Goal: Task Accomplishment & Management: Manage account settings

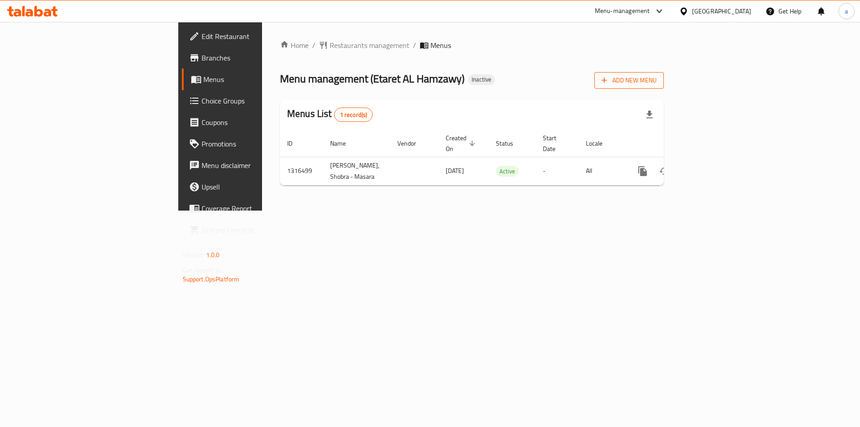
click at [609, 81] on icon "button" at bounding box center [604, 80] width 9 height 9
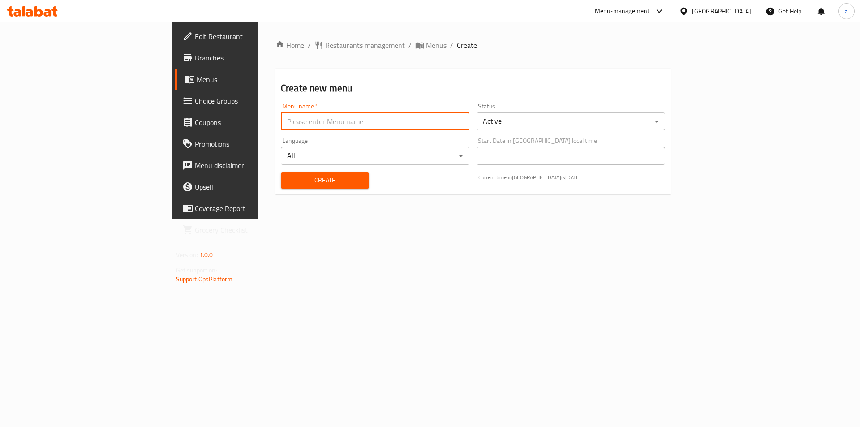
click at [296, 115] on input "text" at bounding box center [375, 121] width 189 height 18
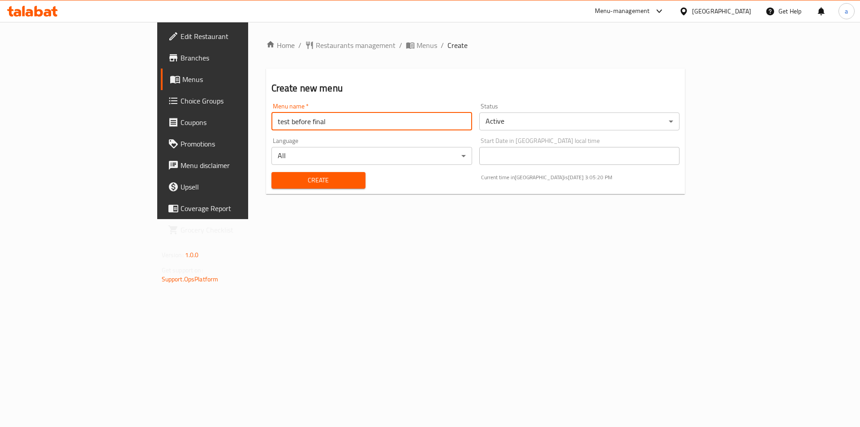
type input "test before final"
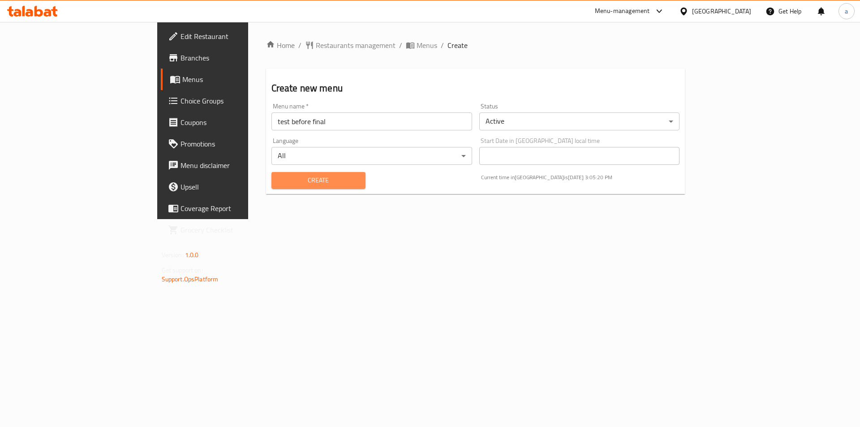
click at [272, 188] on button "Create" at bounding box center [319, 180] width 94 height 17
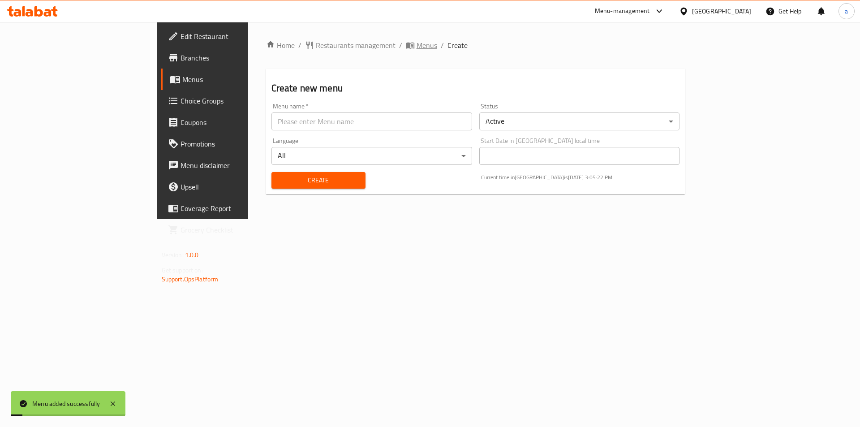
click at [417, 48] on span "Menus" at bounding box center [427, 45] width 21 height 11
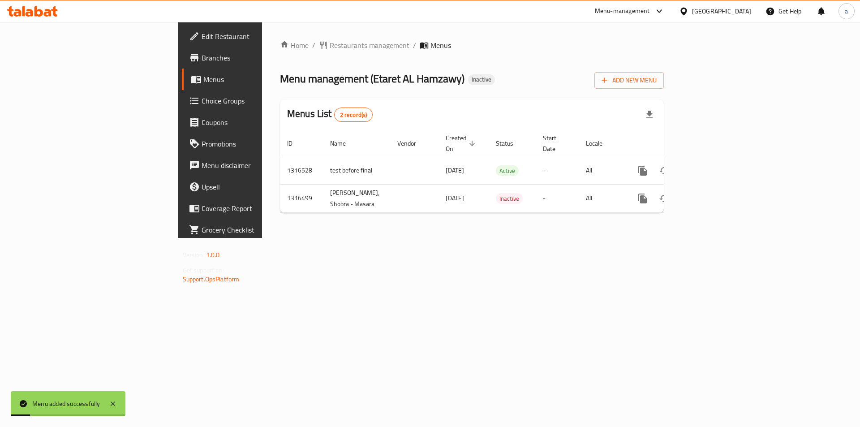
click at [440, 123] on div "Menus List 2 record(s)" at bounding box center [472, 114] width 384 height 30
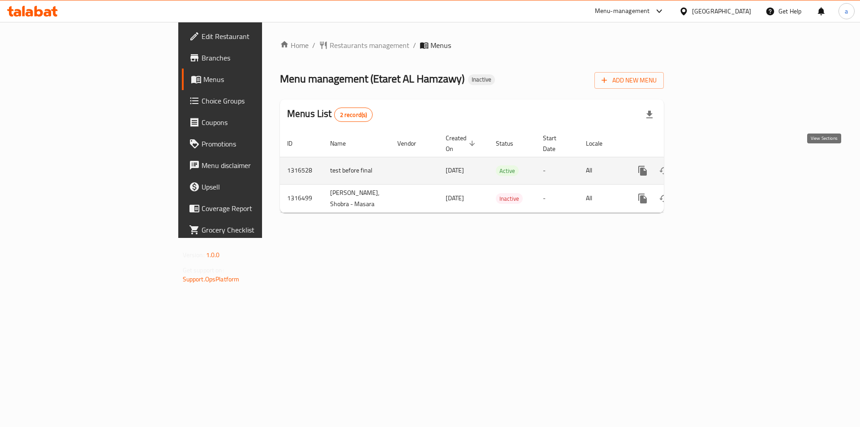
click at [718, 160] on link "enhanced table" at bounding box center [708, 171] width 22 height 22
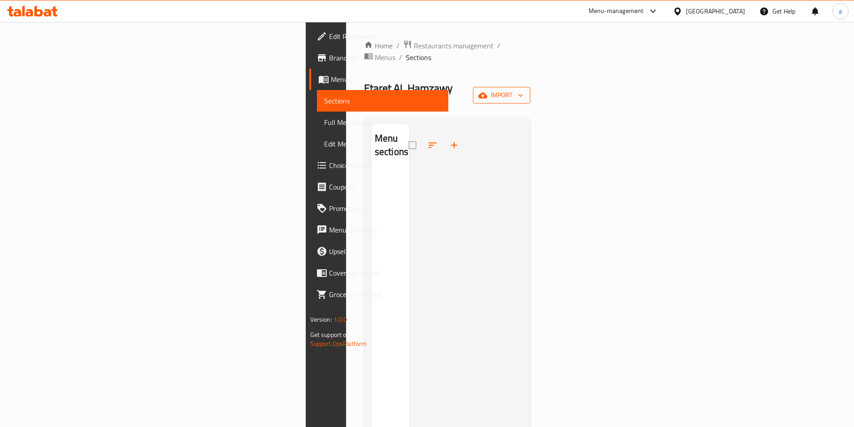
click at [530, 87] on button "import" at bounding box center [501, 95] width 57 height 17
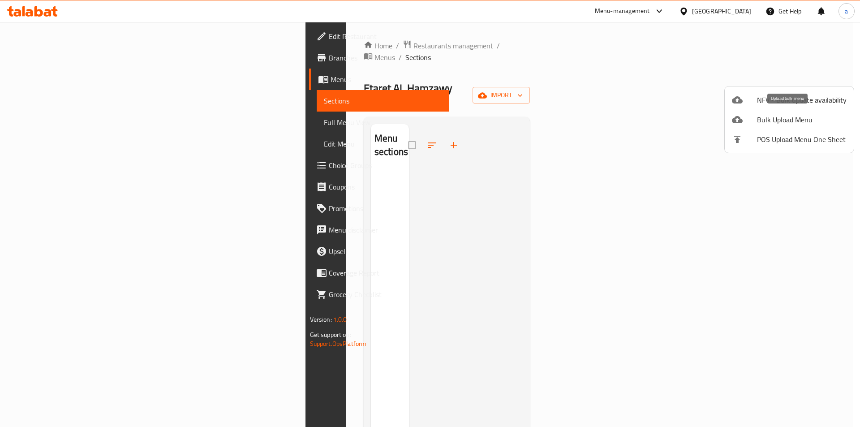
click at [773, 119] on span "Bulk Upload Menu" at bounding box center [802, 119] width 90 height 11
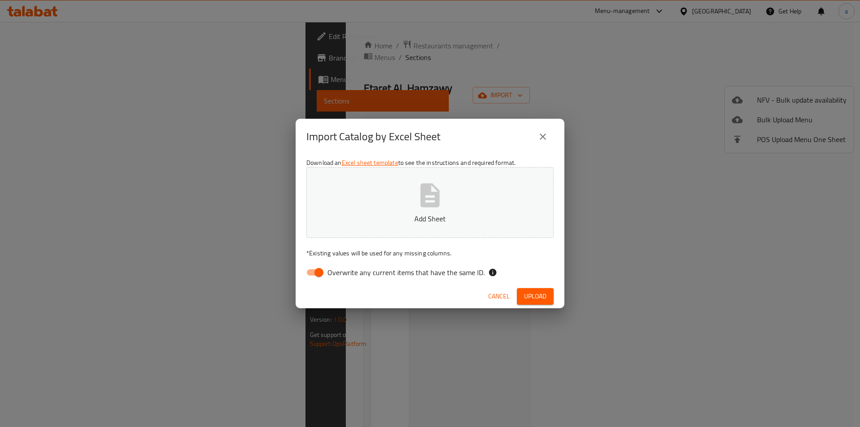
click at [306, 275] on input "Overwrite any current items that have the same ID." at bounding box center [319, 272] width 51 height 17
click at [358, 239] on div "Download an Excel sheet template to see the instructions and required format. A…" at bounding box center [430, 220] width 269 height 130
click at [361, 237] on button "Add Sheet" at bounding box center [429, 202] width 247 height 71
click at [527, 298] on span "Upload" at bounding box center [535, 296] width 22 height 11
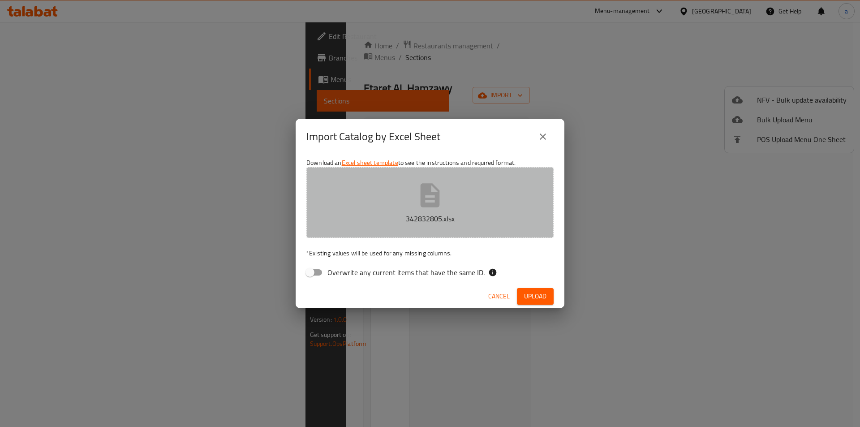
click at [388, 199] on button "342832805.xlsx" at bounding box center [429, 202] width 247 height 71
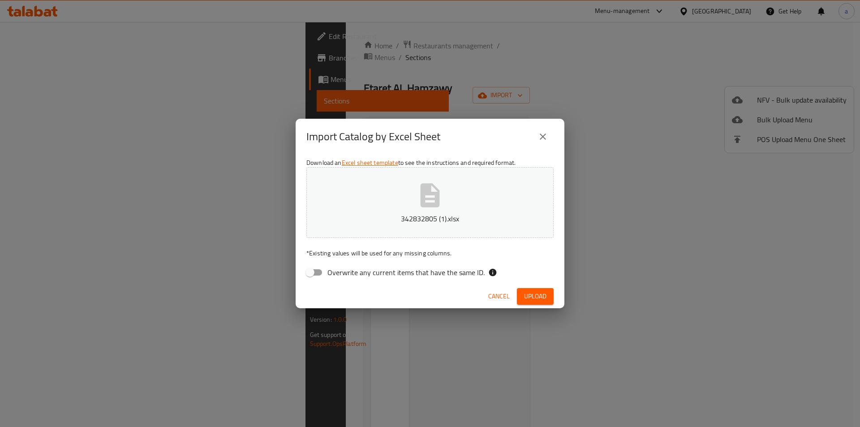
click at [544, 294] on span "Upload" at bounding box center [535, 296] width 22 height 11
click at [319, 276] on input "Overwrite any current items that have the same ID." at bounding box center [310, 272] width 51 height 17
click at [319, 276] on input "Overwrite any current items that have the same ID." at bounding box center [319, 272] width 51 height 17
checkbox input "false"
click at [461, 232] on button "342832805 (1).xlsx" at bounding box center [429, 202] width 247 height 71
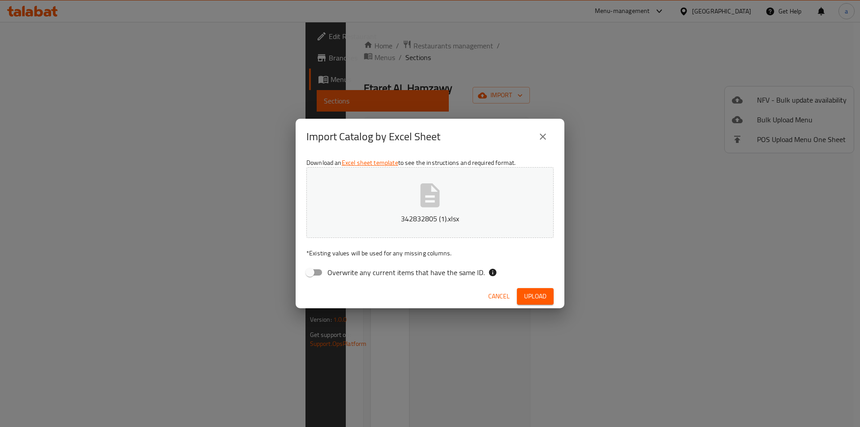
click at [541, 287] on div "Cancel Upload" at bounding box center [430, 297] width 269 height 24
click at [534, 298] on span "Upload" at bounding box center [535, 296] width 22 height 11
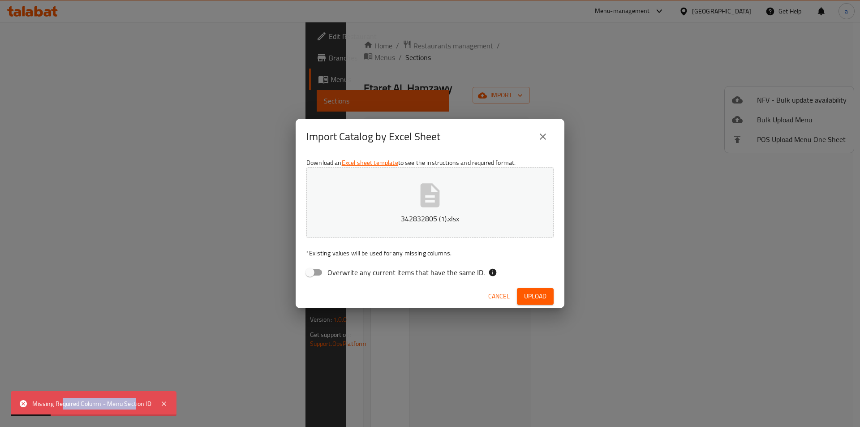
drag, startPoint x: 64, startPoint y: 405, endPoint x: 135, endPoint y: 405, distance: 71.7
click at [135, 405] on div "Missing Required Column - Menu Section ID" at bounding box center [91, 404] width 119 height 10
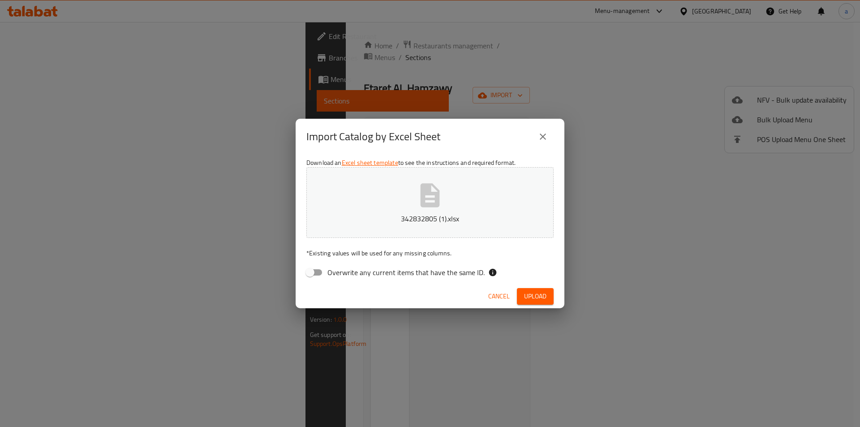
click at [399, 208] on button "342832805 (1).xlsx" at bounding box center [429, 202] width 247 height 71
click at [534, 291] on span "Upload" at bounding box center [535, 296] width 22 height 11
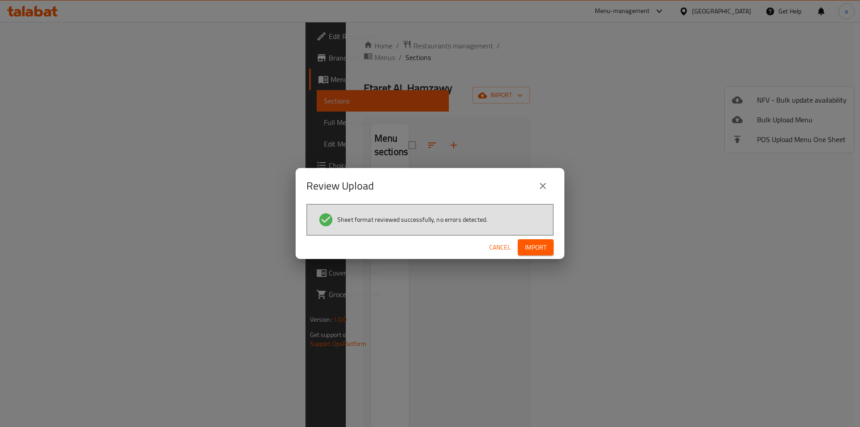
click at [526, 251] on span "Import" at bounding box center [536, 247] width 22 height 11
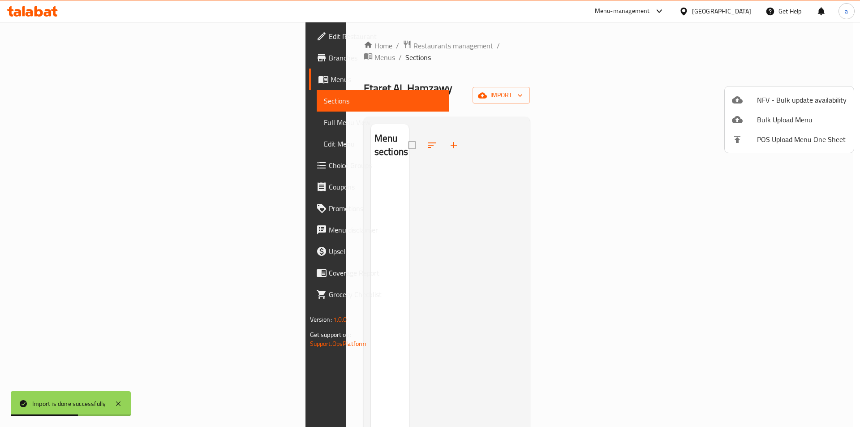
click at [56, 108] on div at bounding box center [430, 213] width 860 height 427
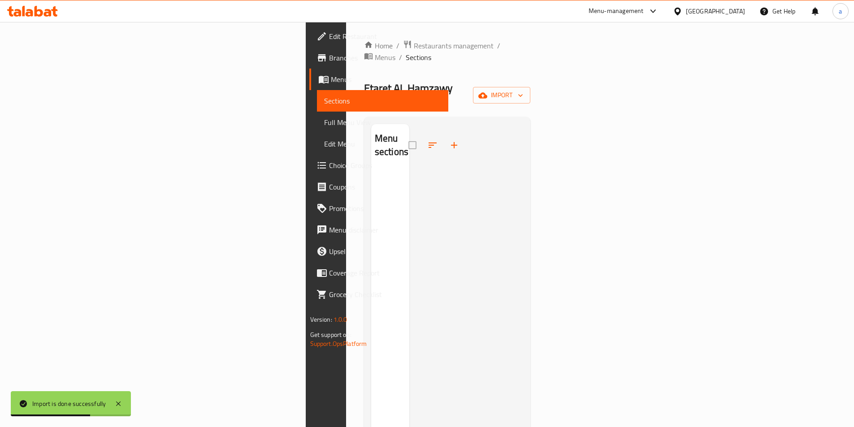
click at [317, 115] on link "Full Menu View" at bounding box center [382, 123] width 131 height 22
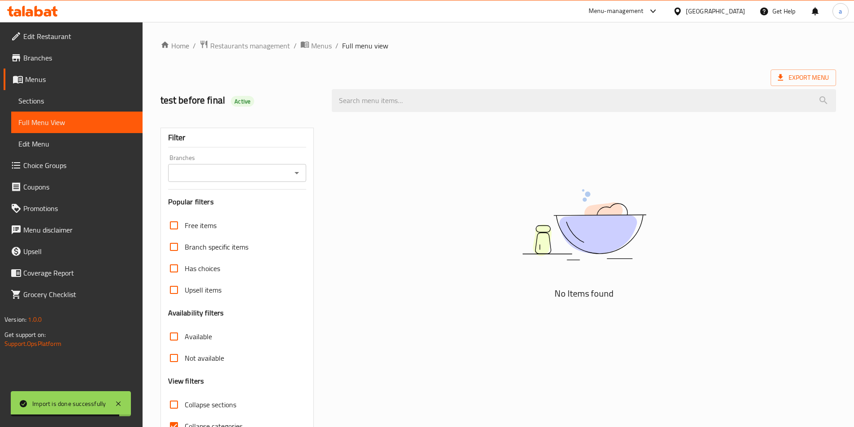
click at [47, 105] on span "Sections" at bounding box center [76, 100] width 117 height 11
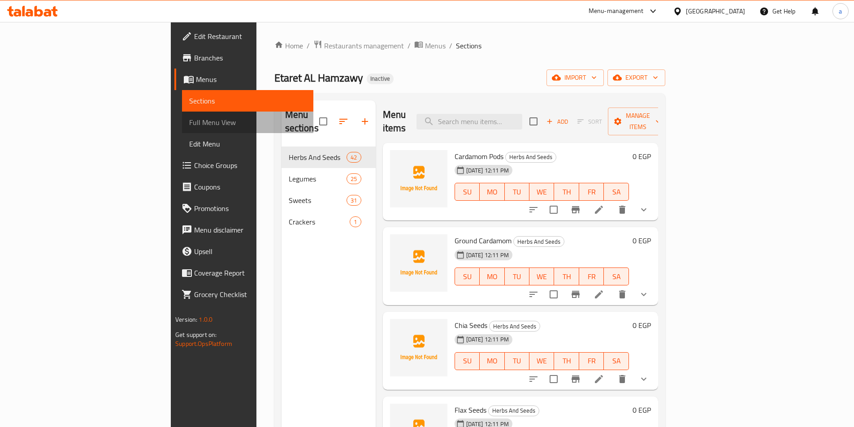
click at [182, 131] on link "Full Menu View" at bounding box center [247, 123] width 131 height 22
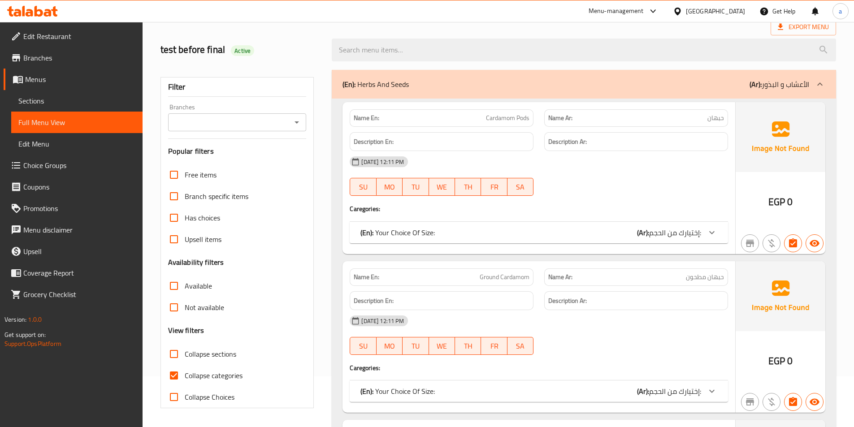
scroll to position [134, 0]
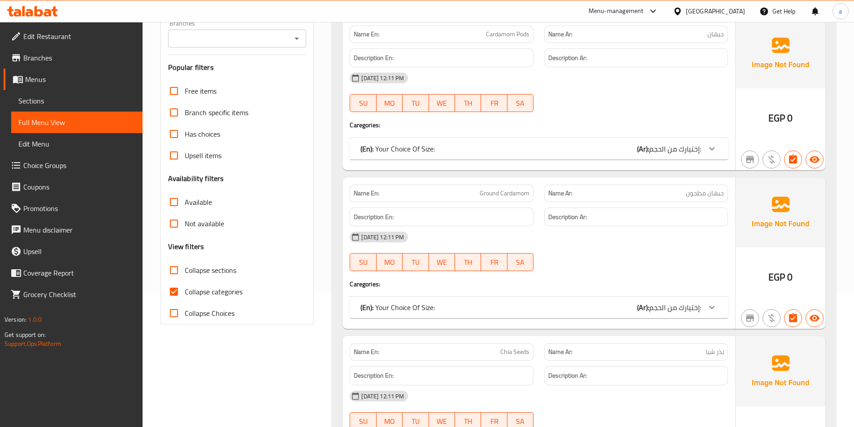
click at [187, 287] on span "Collapse categories" at bounding box center [214, 291] width 58 height 11
click at [185, 287] on input "Collapse categories" at bounding box center [174, 292] width 22 height 22
checkbox input "false"
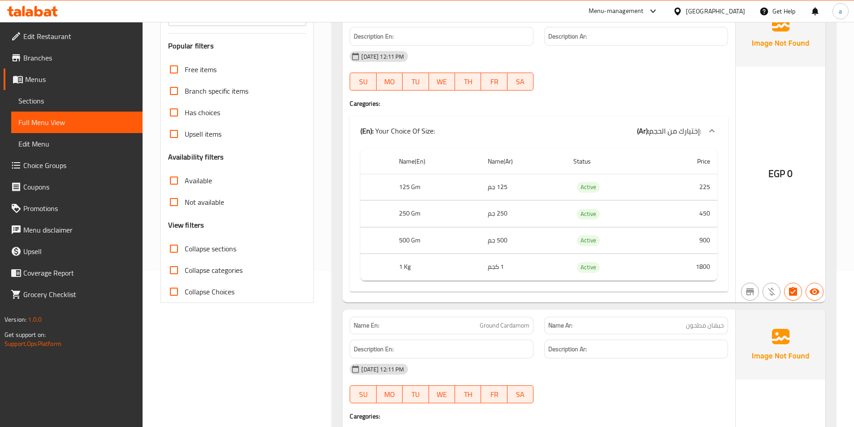
scroll to position [90, 0]
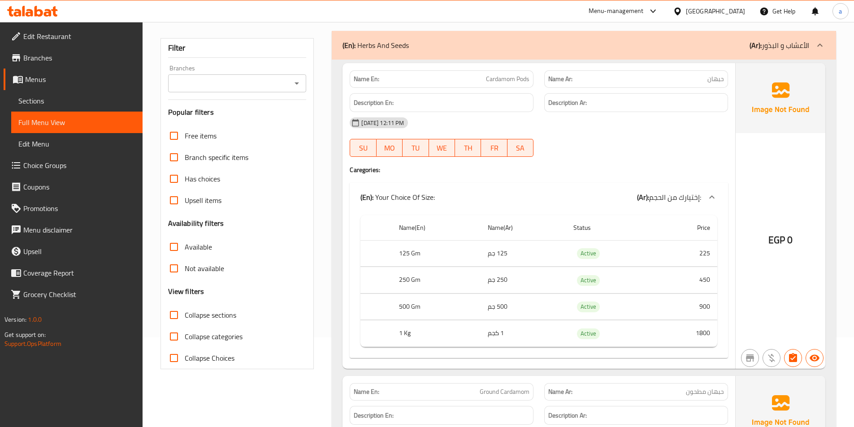
click at [682, 70] on div "Name Ar: حبهان" at bounding box center [636, 78] width 184 height 17
click at [684, 83] on p "Name Ar: حبهان" at bounding box center [636, 78] width 176 height 9
click at [714, 82] on span "حبهان" at bounding box center [715, 78] width 17 height 9
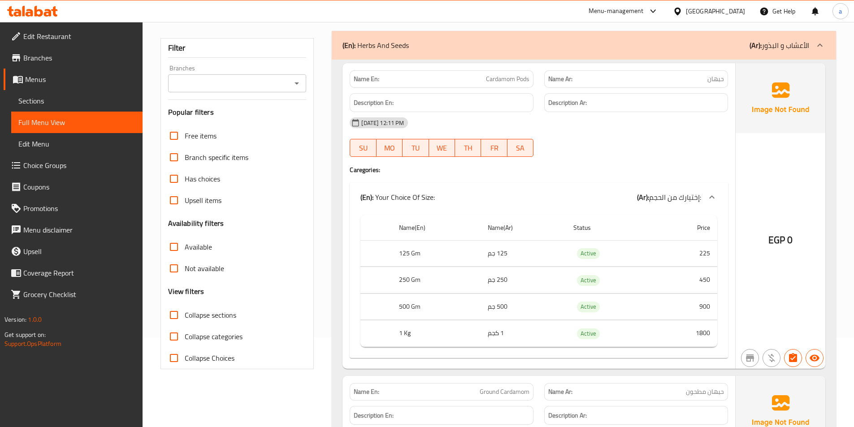
click at [505, 83] on span "Cardamom Pods" at bounding box center [507, 78] width 43 height 9
copy span "Cardamom Pods"
click at [722, 80] on span "حبهان" at bounding box center [715, 78] width 17 height 9
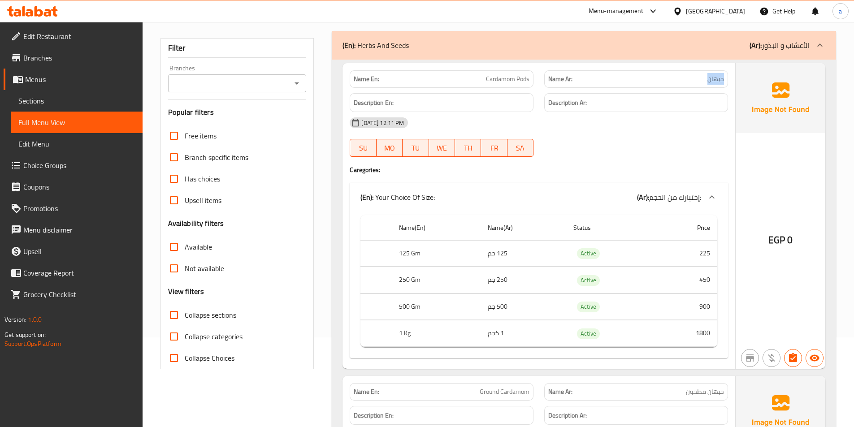
click at [722, 80] on span "حبهان" at bounding box center [715, 78] width 17 height 9
click at [518, 81] on span "Cardamom Pods" at bounding box center [507, 78] width 43 height 9
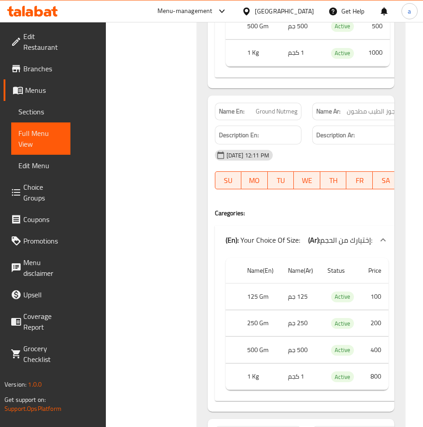
scroll to position [1703, 0]
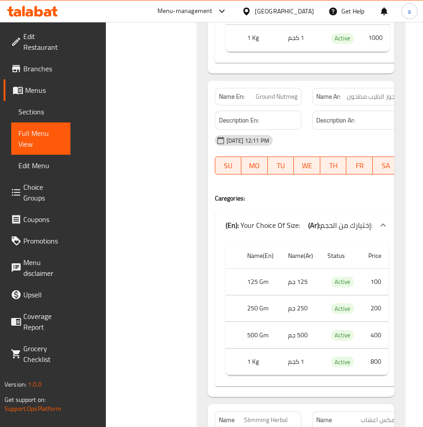
click at [260, 98] on span "Ground Nutmeg" at bounding box center [276, 96] width 42 height 9
copy span "Ground Nutmeg"
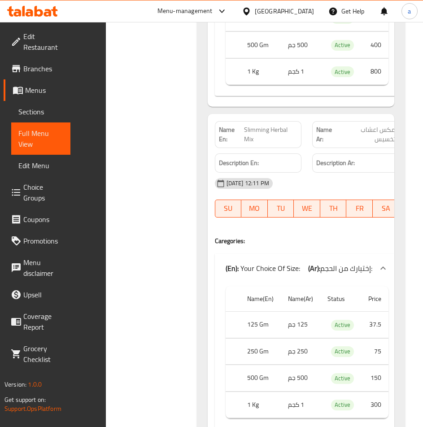
scroll to position [2061, 0]
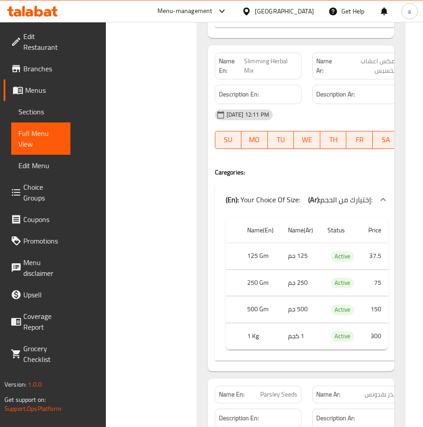
click at [255, 54] on div "Name En: Slimming Herbal Mix" at bounding box center [258, 65] width 87 height 27
click at [255, 58] on span "Slimming Herbal Mix" at bounding box center [270, 65] width 53 height 19
copy span "Slimming Herbal Mix"
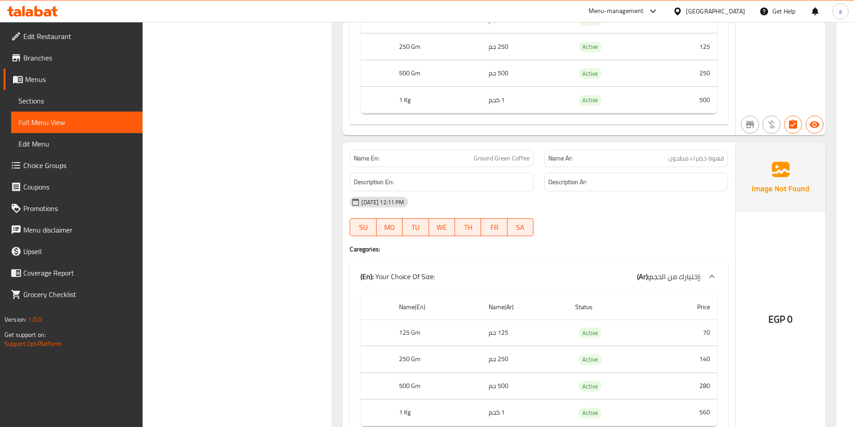
scroll to position [8962, 0]
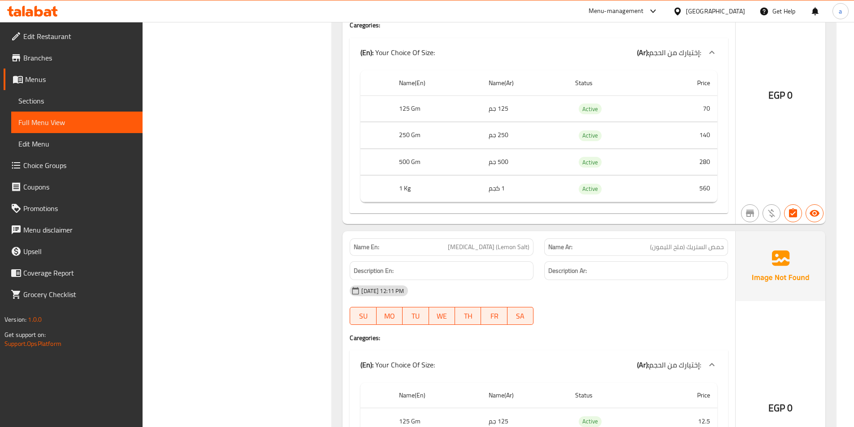
click at [69, 97] on span "Sections" at bounding box center [76, 100] width 117 height 11
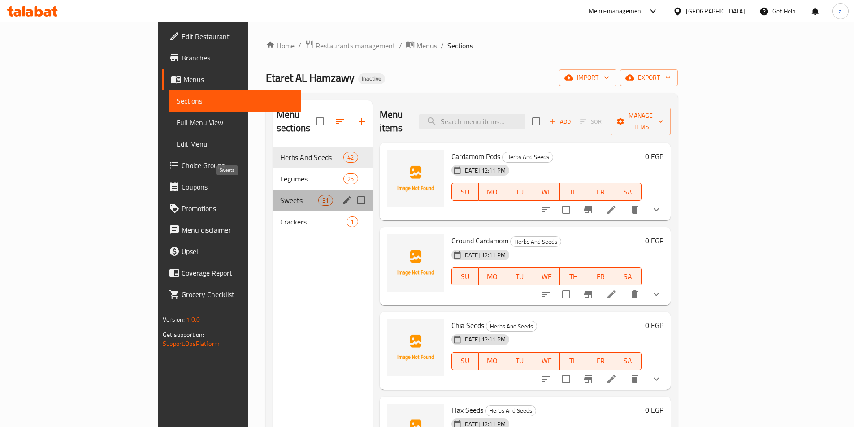
click at [280, 195] on span "Sweets" at bounding box center [299, 200] width 38 height 11
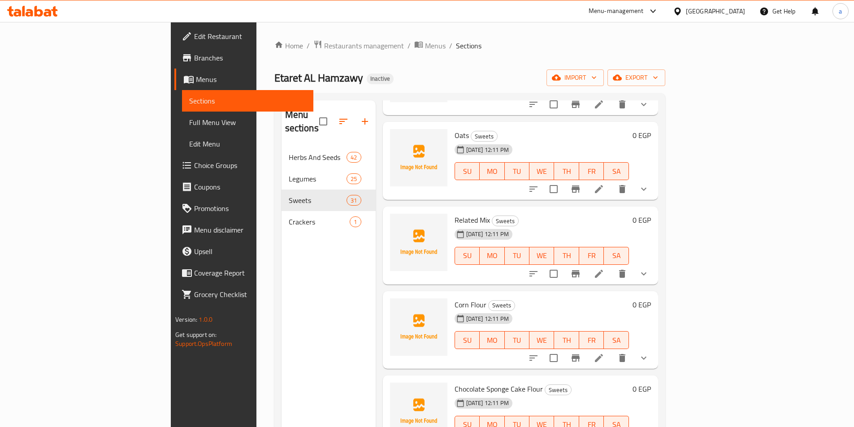
scroll to position [1389, 0]
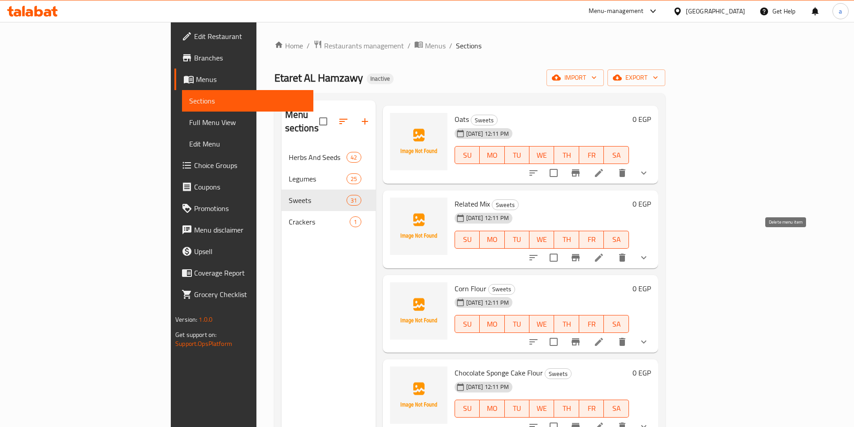
click at [627, 252] on icon "delete" at bounding box center [622, 257] width 11 height 11
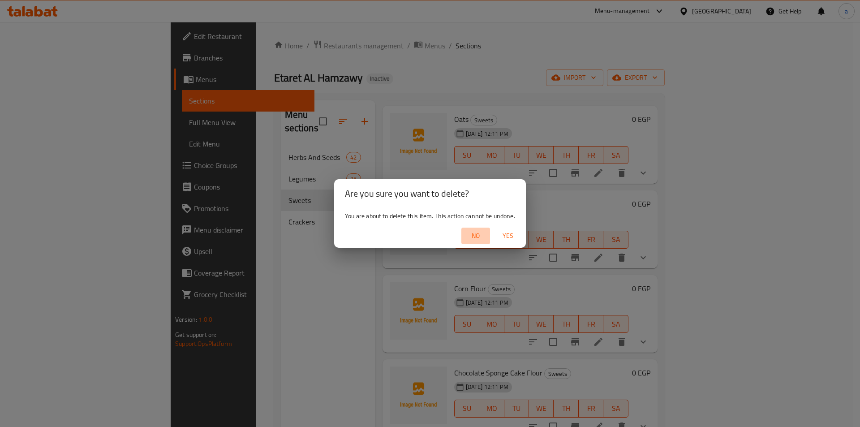
click at [471, 239] on span "No" at bounding box center [476, 235] width 22 height 11
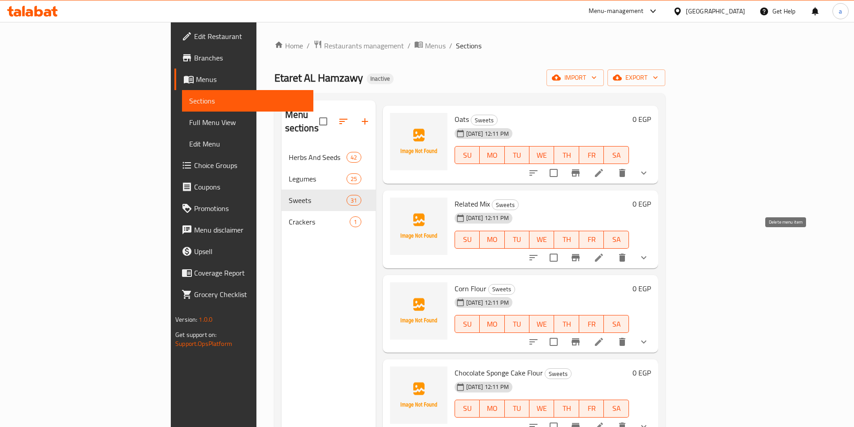
click at [627, 252] on icon "delete" at bounding box center [622, 257] width 11 height 11
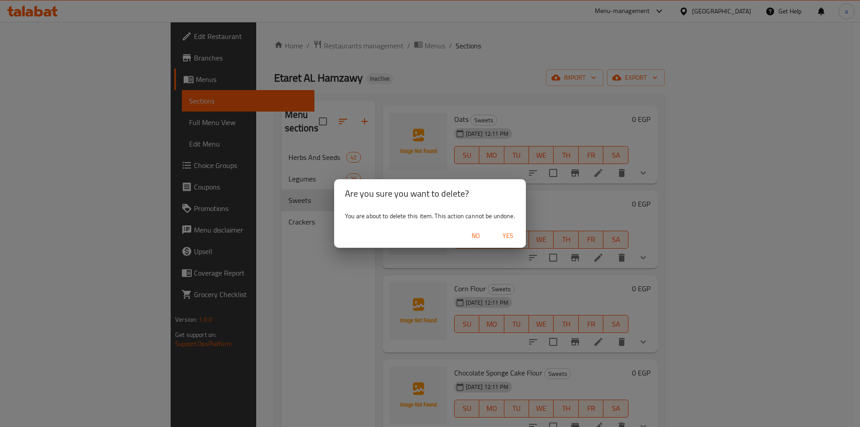
click at [508, 235] on span "Yes" at bounding box center [508, 235] width 22 height 11
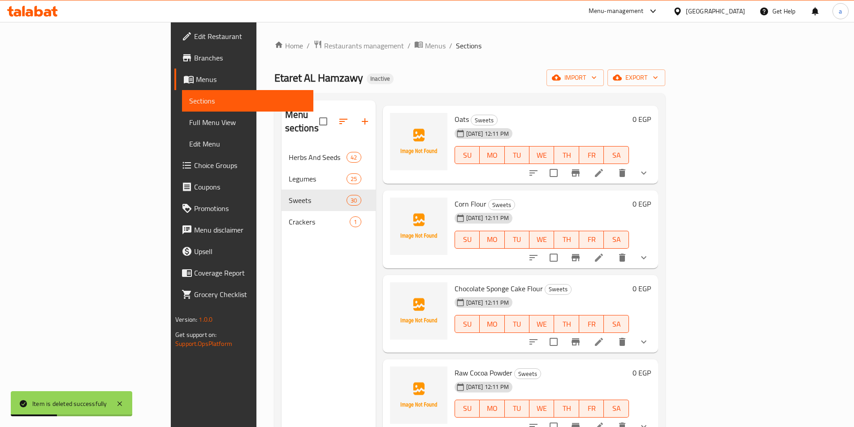
scroll to position [1613, 0]
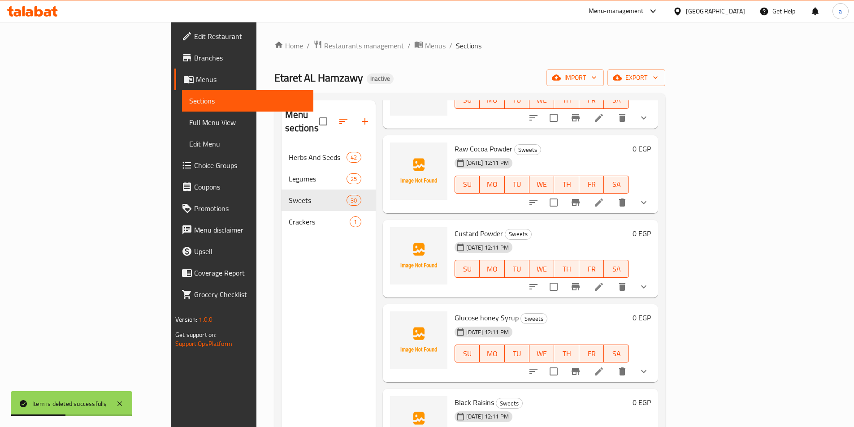
click at [189, 122] on span "Full Menu View" at bounding box center [247, 122] width 117 height 11
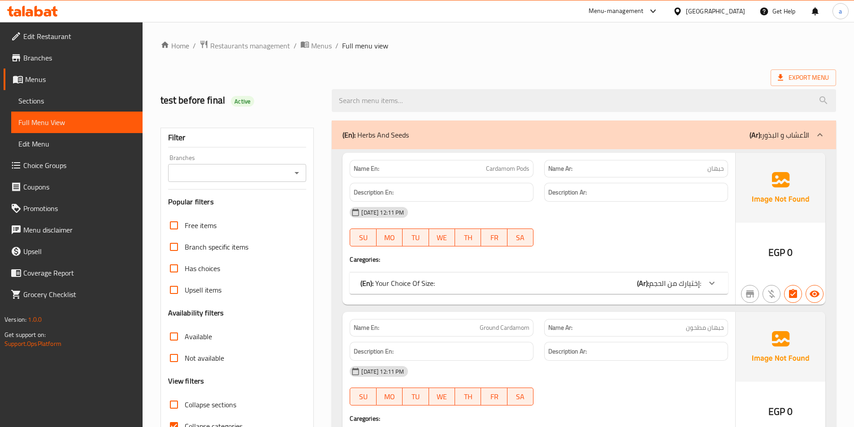
scroll to position [269, 0]
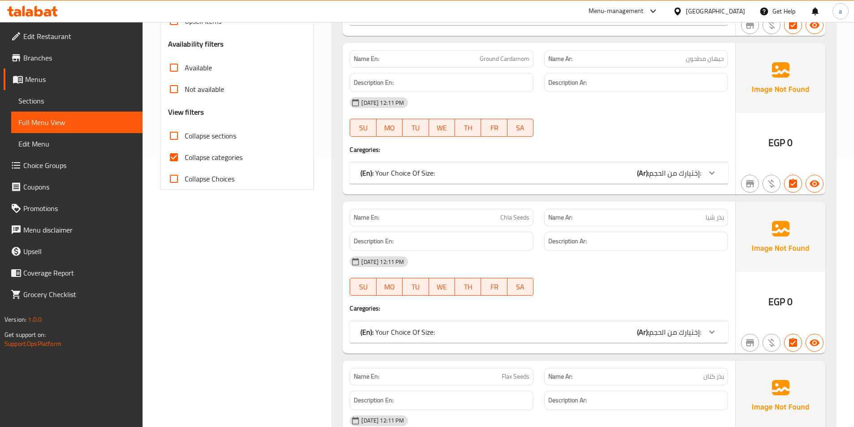
drag, startPoint x: 203, startPoint y: 164, endPoint x: 232, endPoint y: 287, distance: 126.0
click at [203, 164] on label "Collapse categories" at bounding box center [202, 158] width 79 height 22
click at [185, 164] on input "Collapse categories" at bounding box center [174, 158] width 22 height 22
checkbox input "false"
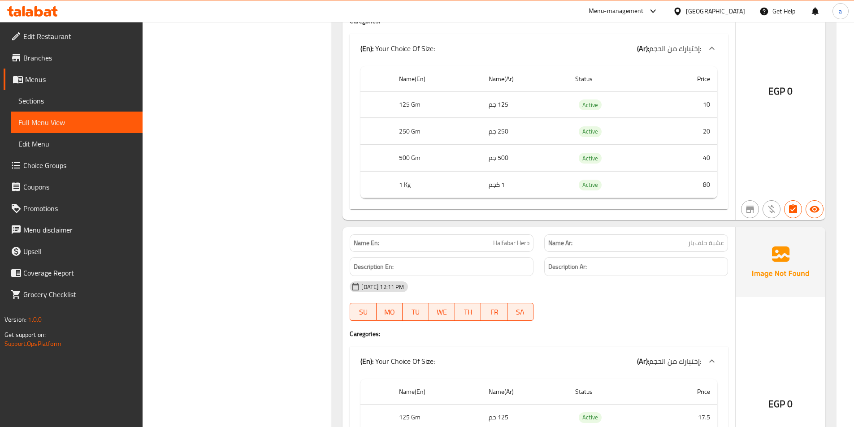
scroll to position [4795, 0]
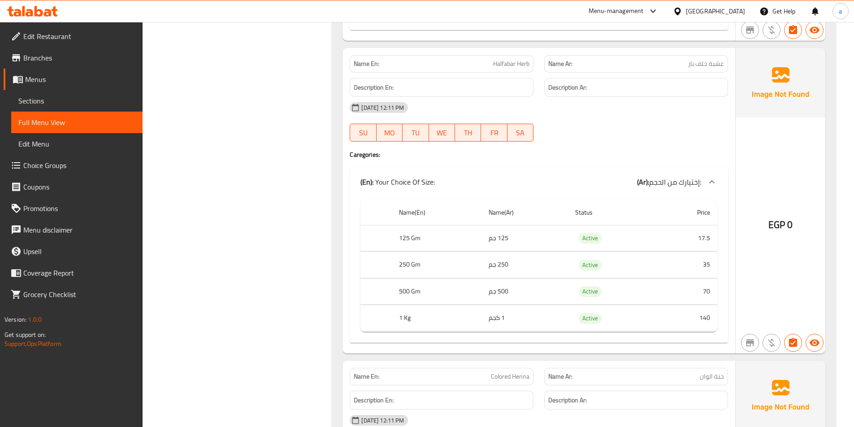
click at [504, 62] on span "Halfabar Herb" at bounding box center [511, 63] width 36 height 9
copy span "Halfabar Herb"
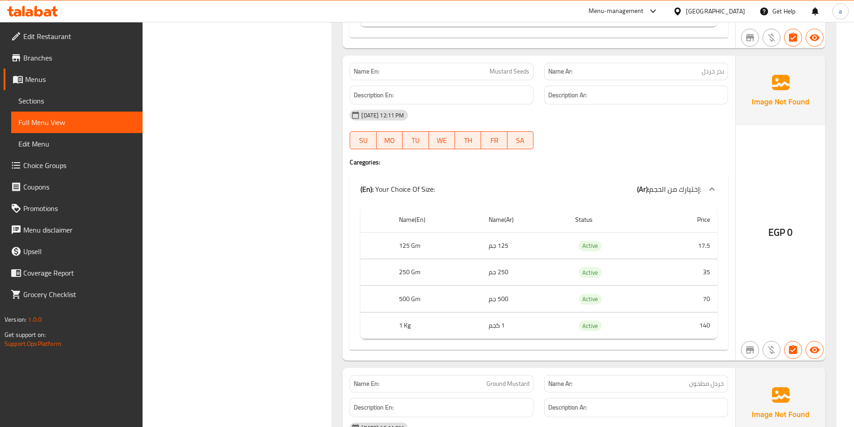
scroll to position [7304, 0]
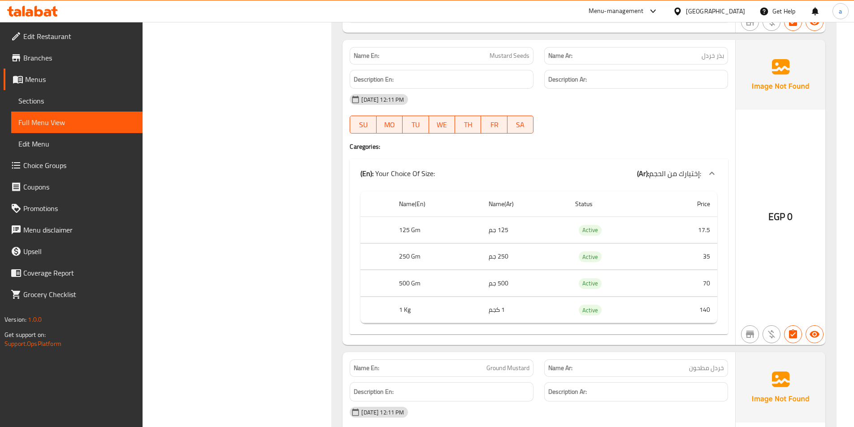
click at [509, 53] on span "Mustard Seeds" at bounding box center [509, 55] width 40 height 9
copy span "Mustard Seeds"
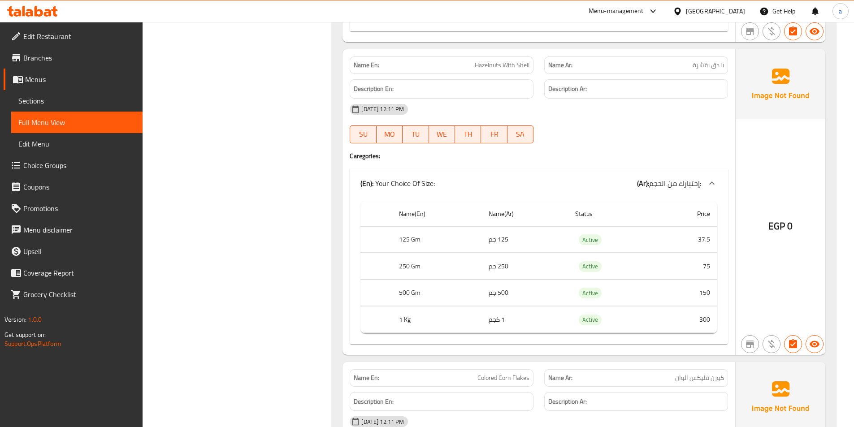
scroll to position [24555, 0]
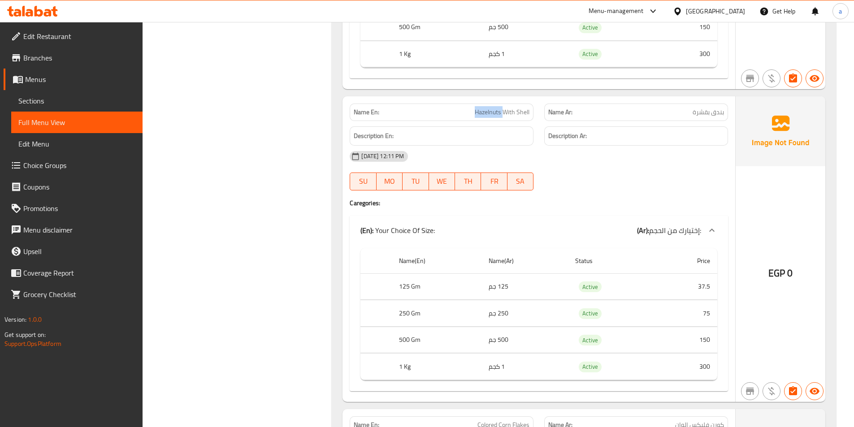
drag, startPoint x: 462, startPoint y: 115, endPoint x: 512, endPoint y: 108, distance: 50.3
click at [511, 108] on p "Name En: Hazelnuts With Shell" at bounding box center [442, 112] width 176 height 9
click at [512, 108] on span "Hazelnuts With Shell" at bounding box center [502, 112] width 55 height 9
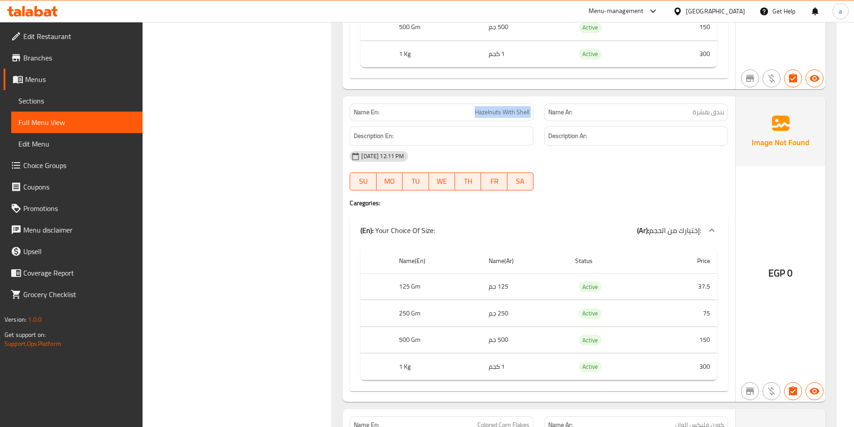
copy span "Hazelnuts With Shell"
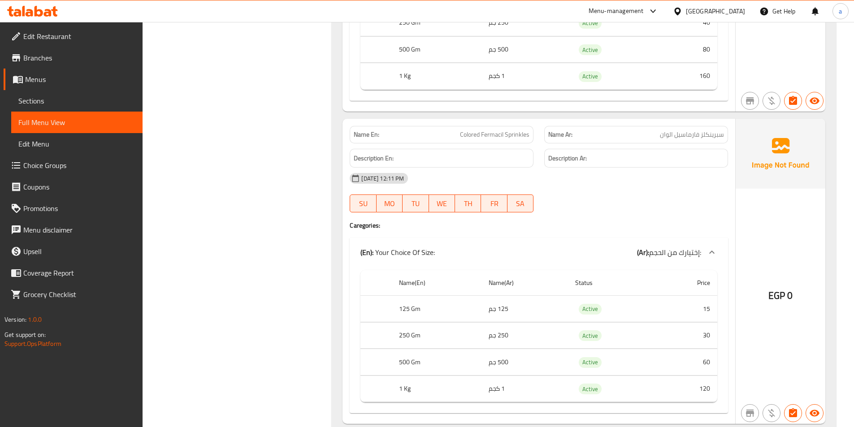
scroll to position [28330, 0]
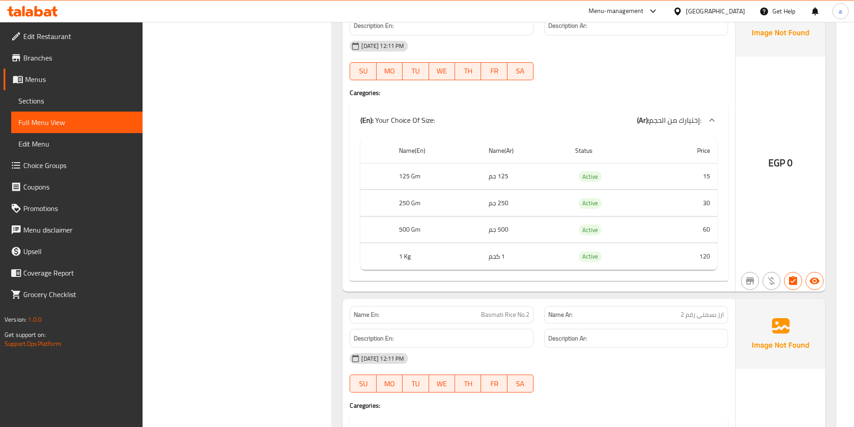
scroll to position [0, 0]
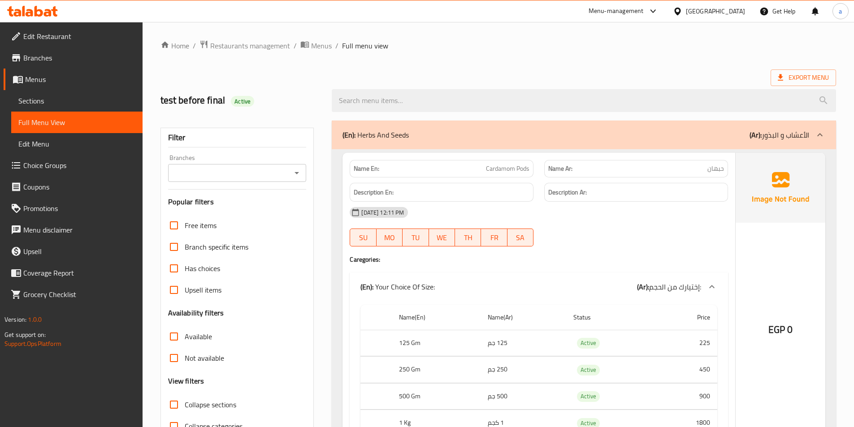
click at [186, 99] on h2 "test before final Active" at bounding box center [240, 100] width 161 height 13
click at [318, 97] on h2 "test before final Active" at bounding box center [240, 100] width 161 height 13
click at [327, 47] on span "Menus" at bounding box center [321, 45] width 21 height 11
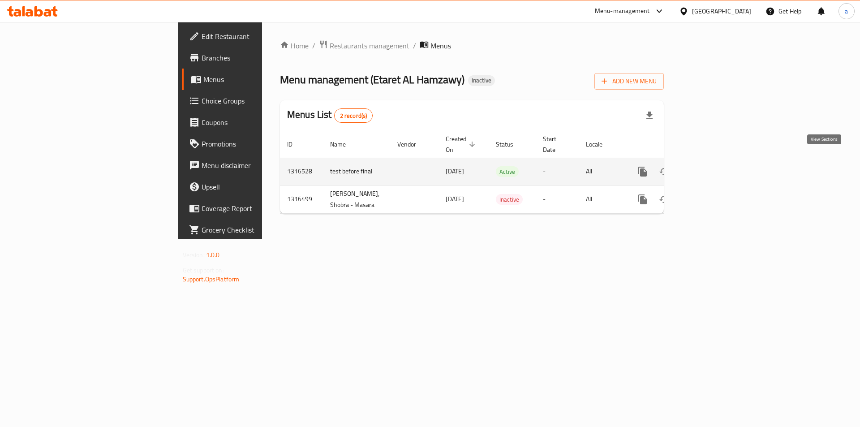
click at [713, 166] on icon "enhanced table" at bounding box center [707, 171] width 11 height 11
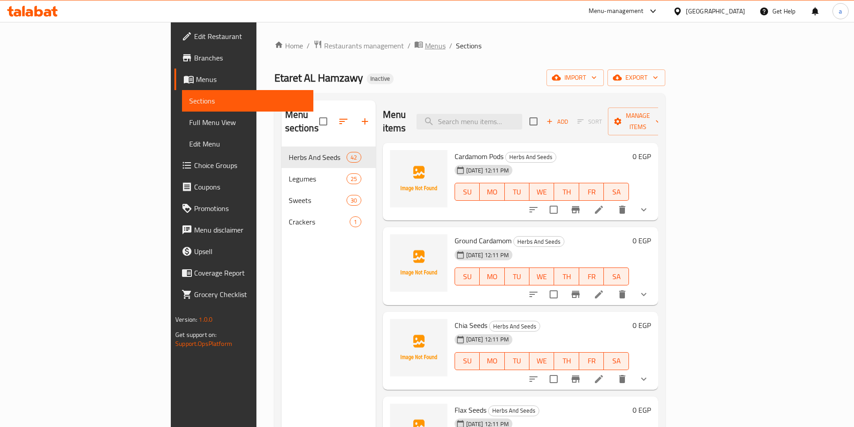
click at [425, 48] on span "Menus" at bounding box center [435, 45] width 21 height 11
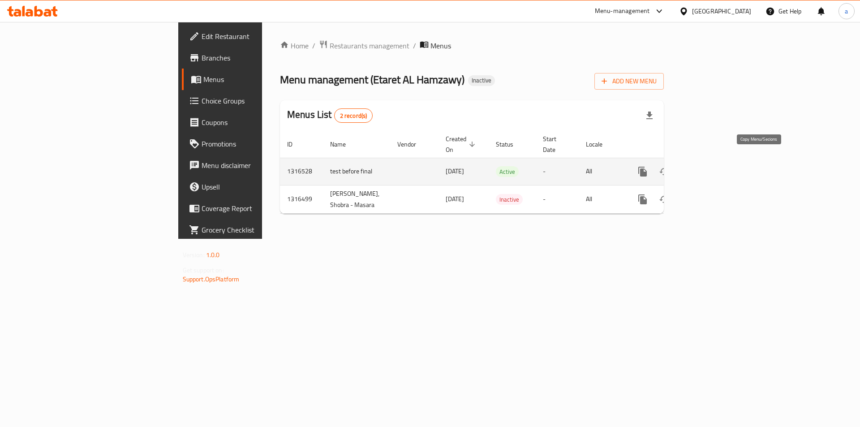
click at [648, 166] on icon "more" at bounding box center [643, 171] width 11 height 11
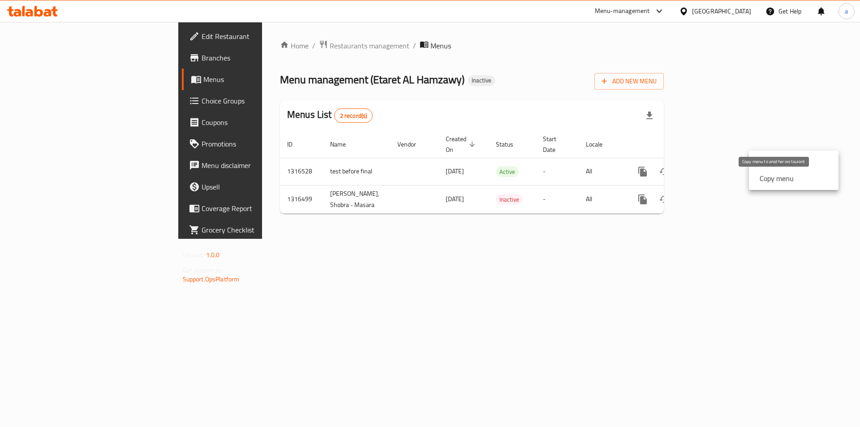
click at [774, 178] on strong "Copy menu" at bounding box center [777, 178] width 34 height 11
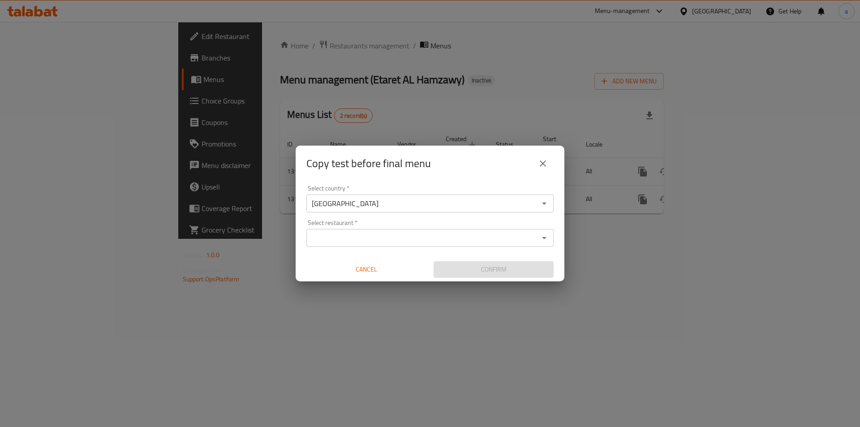
click at [400, 233] on input "Select restaurant   *" at bounding box center [422, 238] width 227 height 13
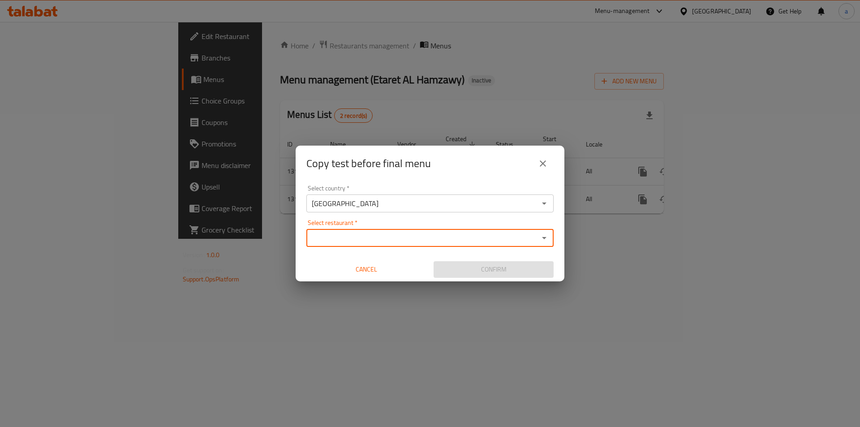
click at [398, 241] on input "Select restaurant   *" at bounding box center [422, 238] width 227 height 13
click at [415, 207] on input "[GEOGRAPHIC_DATA]" at bounding box center [422, 203] width 227 height 13
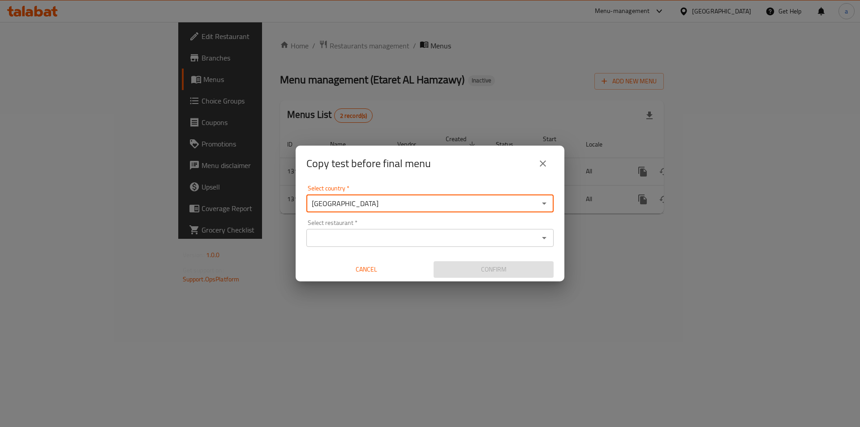
click at [415, 207] on input "[GEOGRAPHIC_DATA]" at bounding box center [422, 203] width 227 height 13
click at [415, 235] on input "Select restaurant   *" at bounding box center [422, 238] width 227 height 13
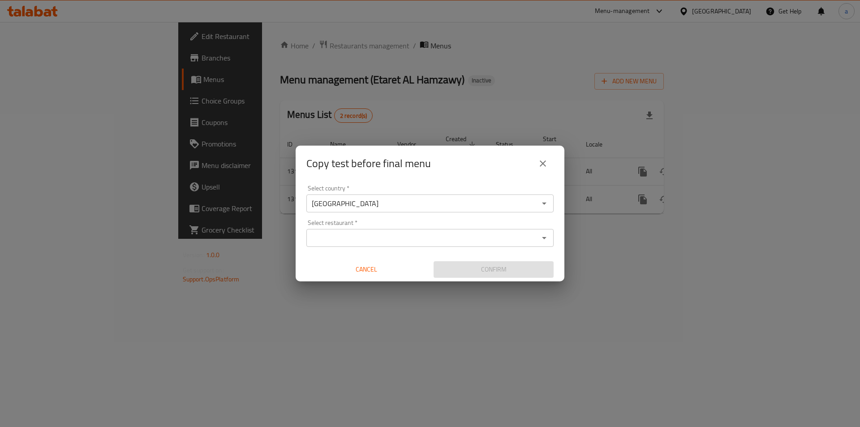
click at [542, 166] on icon "close" at bounding box center [543, 163] width 11 height 11
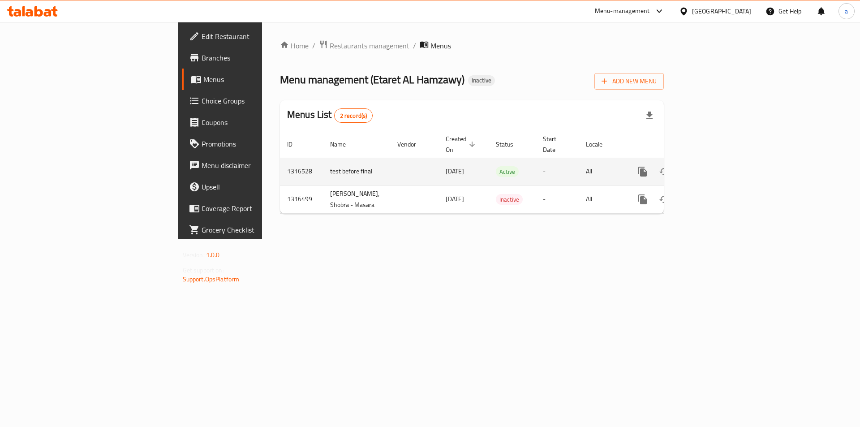
click at [725, 168] on td "enhanced table" at bounding box center [675, 171] width 100 height 27
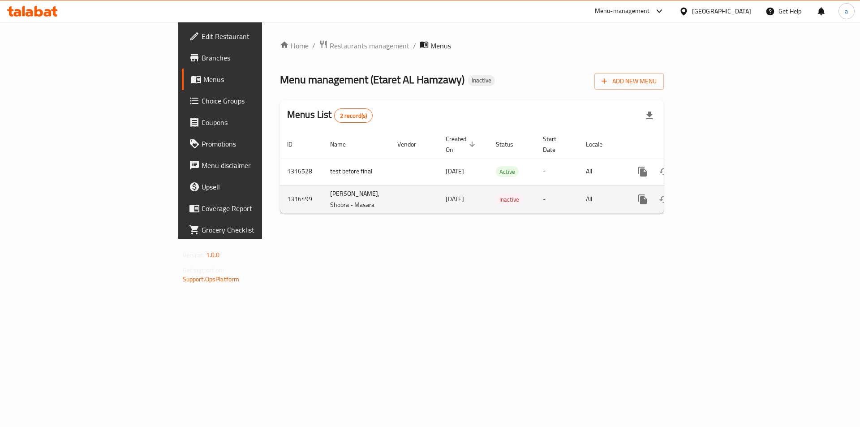
click at [323, 193] on td "[PERSON_NAME], Shobra - Masara" at bounding box center [356, 199] width 67 height 28
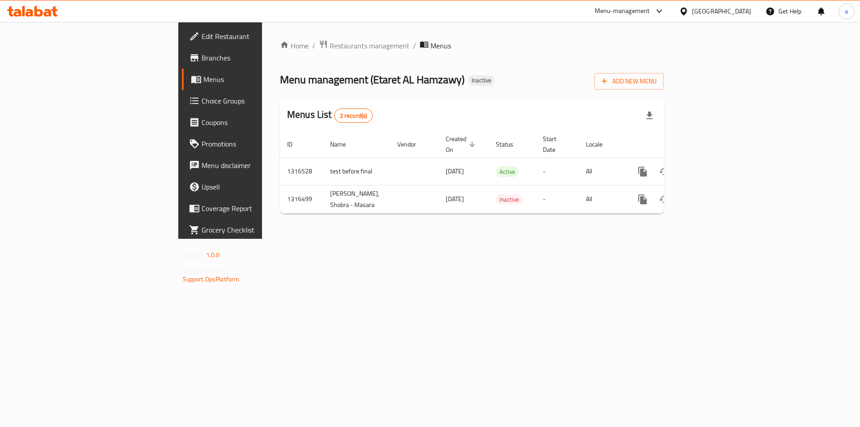
click at [262, 218] on div "Home / Restaurants management / Menus Menu management ( Etaret AL Hamzawy ) Ina…" at bounding box center [472, 130] width 420 height 217
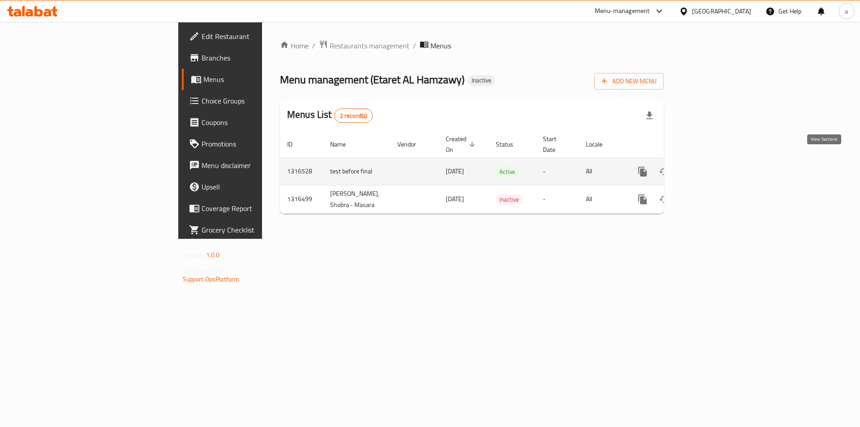
click at [713, 166] on icon "enhanced table" at bounding box center [707, 171] width 11 height 11
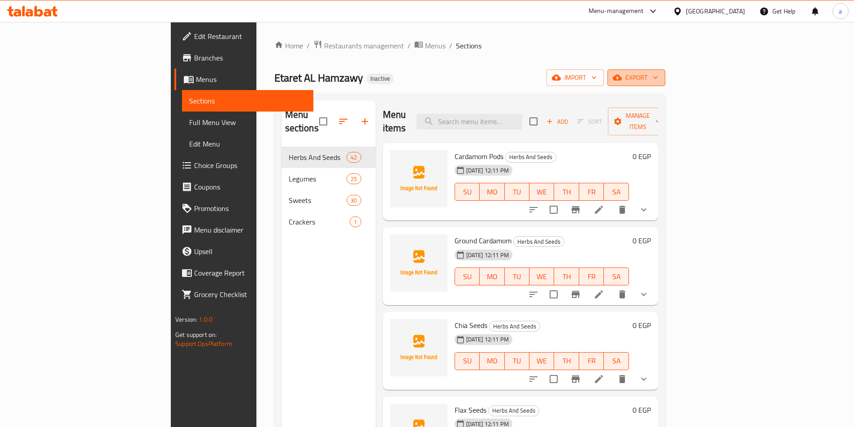
click at [658, 78] on span "export" at bounding box center [635, 77] width 43 height 11
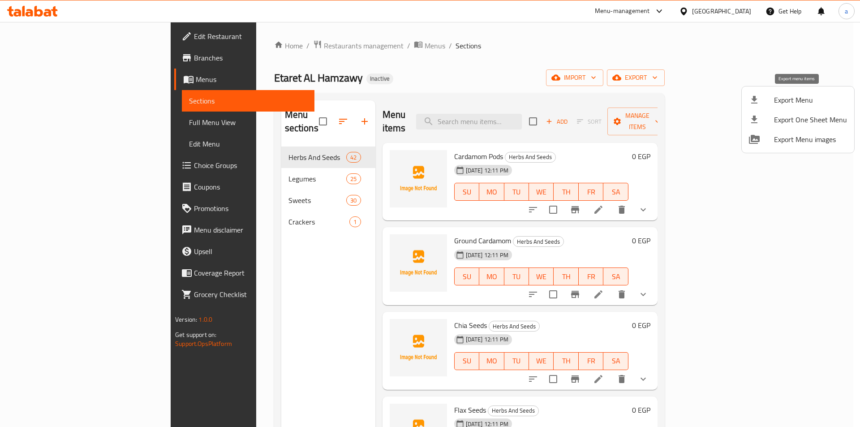
click at [802, 103] on span "Export Menu" at bounding box center [810, 100] width 73 height 11
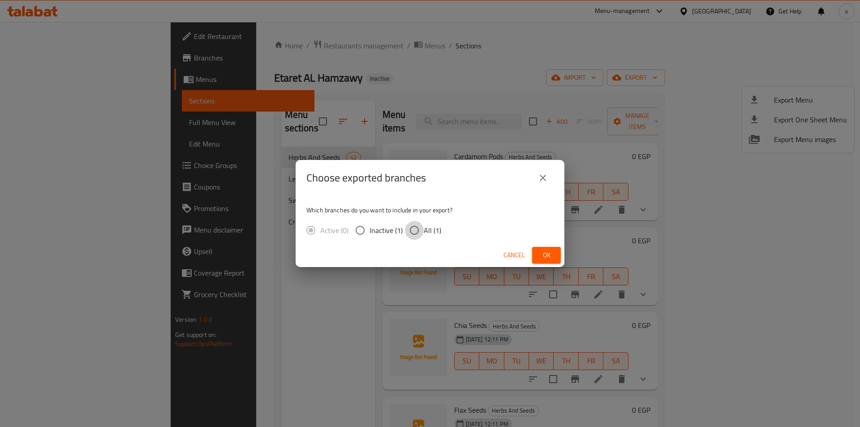
click at [416, 227] on input "All (1)" at bounding box center [414, 230] width 19 height 19
radio input "true"
click at [544, 253] on span "Ok" at bounding box center [547, 255] width 14 height 11
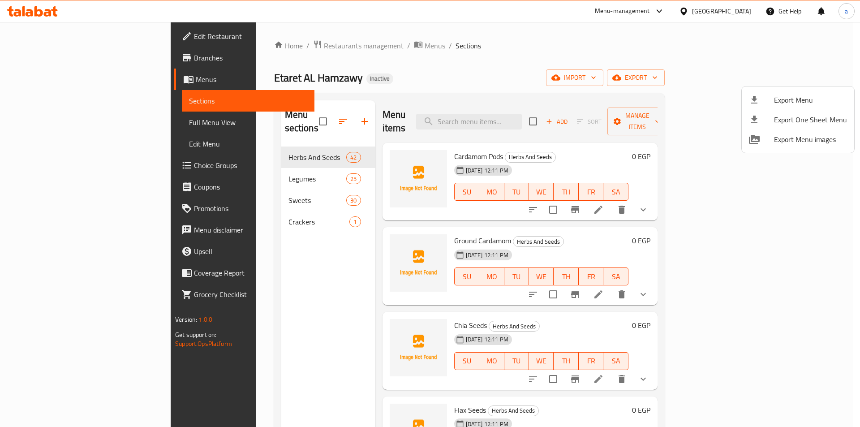
click at [32, 80] on div at bounding box center [430, 213] width 860 height 427
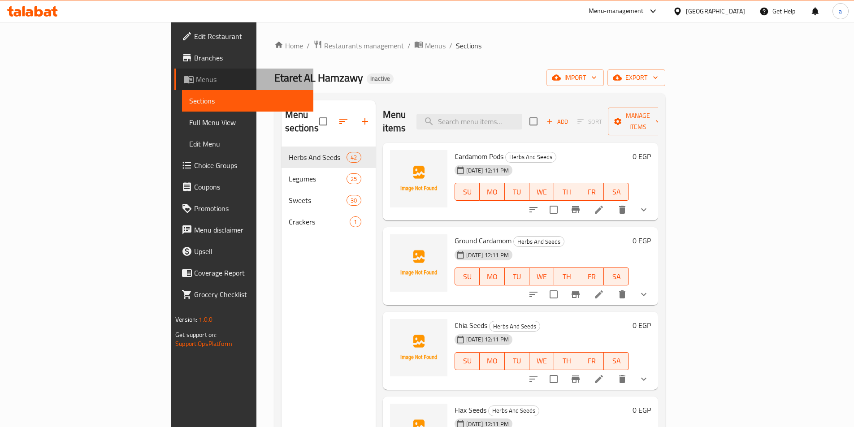
click at [196, 80] on span "Menus" at bounding box center [251, 79] width 110 height 11
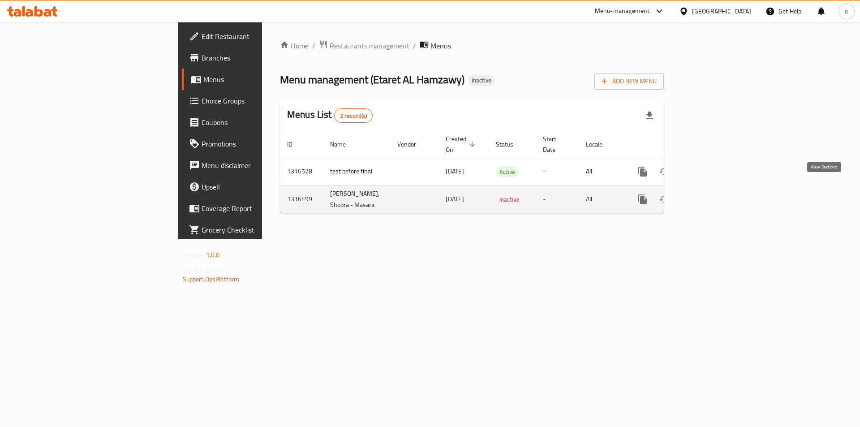
click at [713, 194] on icon "enhanced table" at bounding box center [707, 199] width 11 height 11
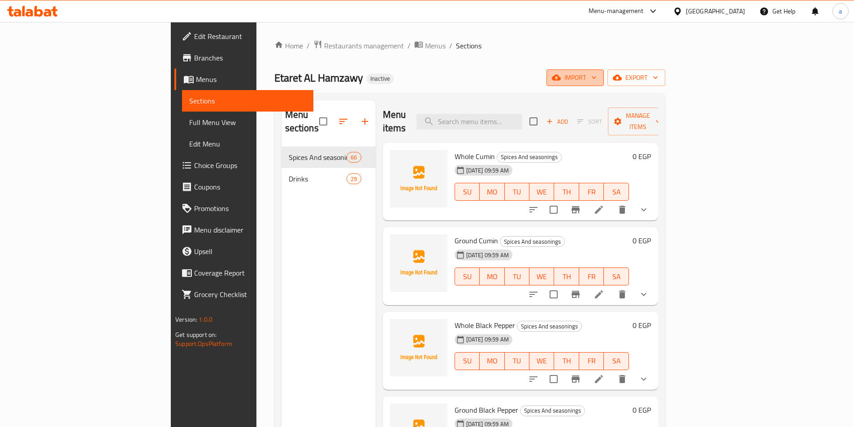
click at [596, 81] on span "import" at bounding box center [574, 77] width 43 height 11
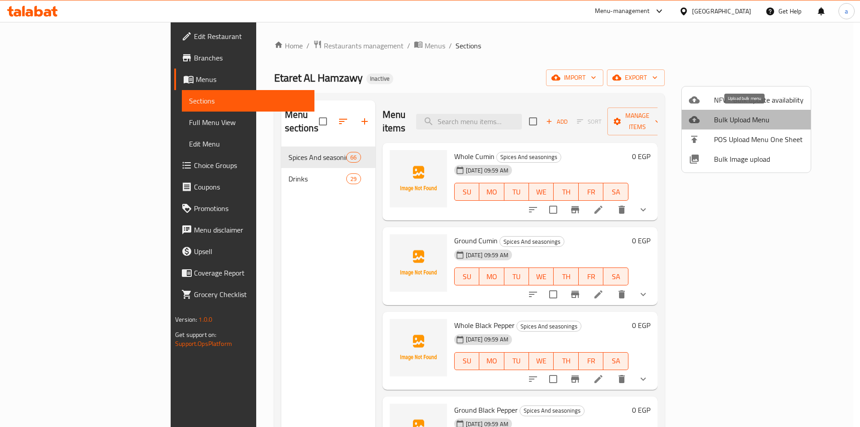
click at [756, 125] on span "Bulk Upload Menu" at bounding box center [759, 119] width 90 height 11
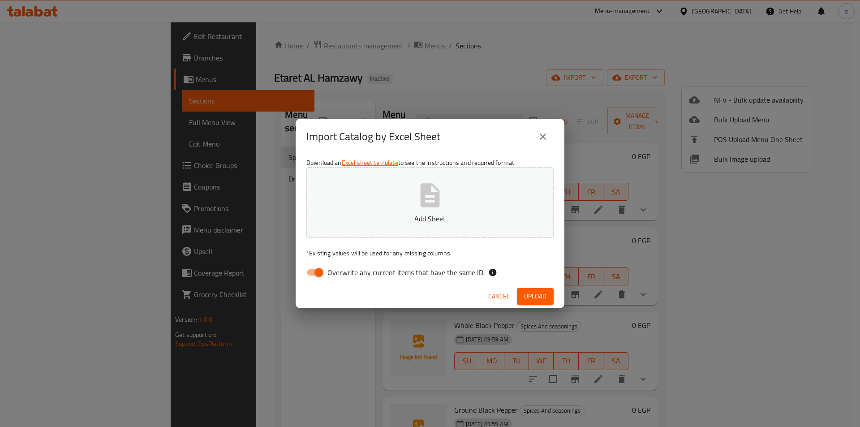
click at [421, 213] on p "Add Sheet" at bounding box center [430, 218] width 220 height 11
click at [321, 271] on input "Overwrite any current items that have the same ID." at bounding box center [319, 272] width 51 height 17
checkbox input "false"
click at [538, 292] on span "Upload" at bounding box center [535, 296] width 22 height 11
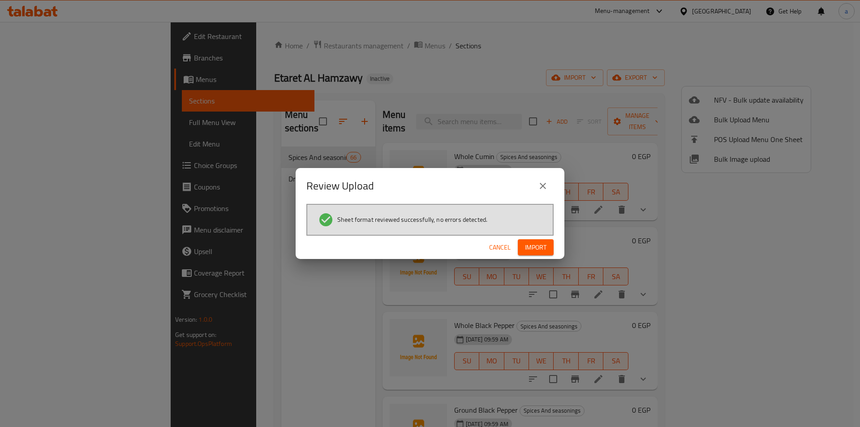
click at [528, 240] on button "Import" at bounding box center [536, 247] width 36 height 17
click at [534, 43] on div "Review Upload Sheet format reviewed successfully, no errors detected. Cancel" at bounding box center [430, 213] width 860 height 427
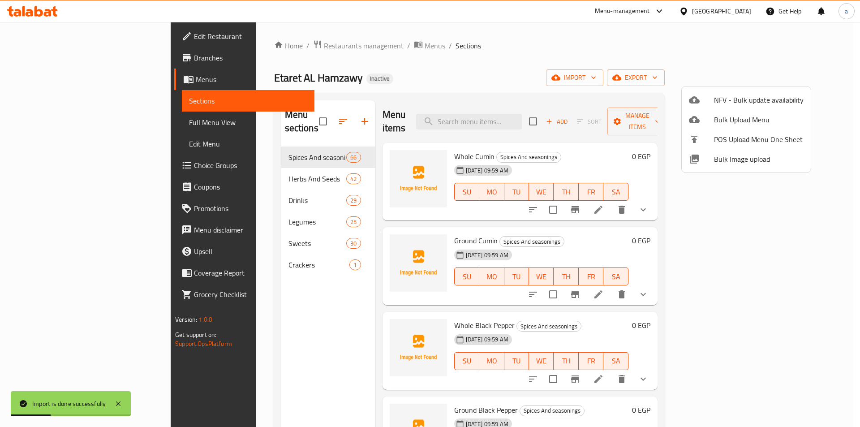
click at [546, 101] on div at bounding box center [430, 213] width 860 height 427
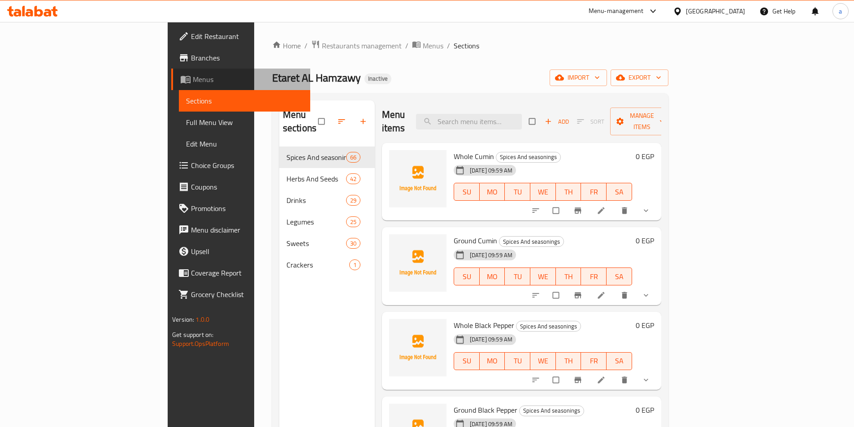
click at [193, 80] on span "Menus" at bounding box center [248, 79] width 110 height 11
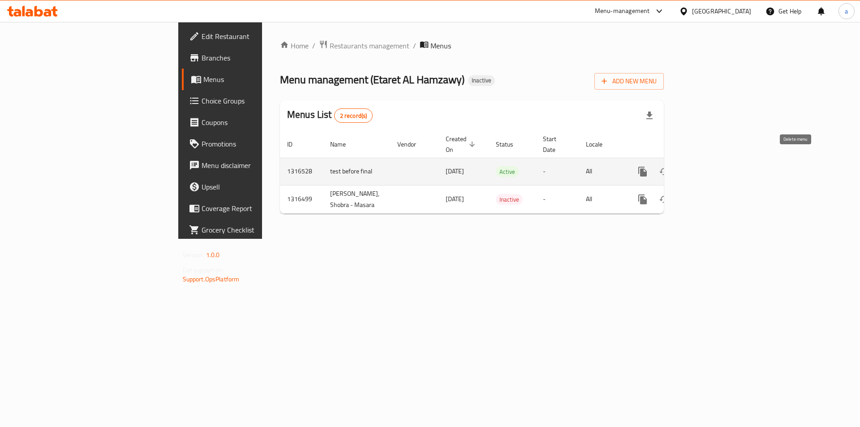
click at [689, 168] on icon "enhanced table" at bounding box center [686, 172] width 6 height 8
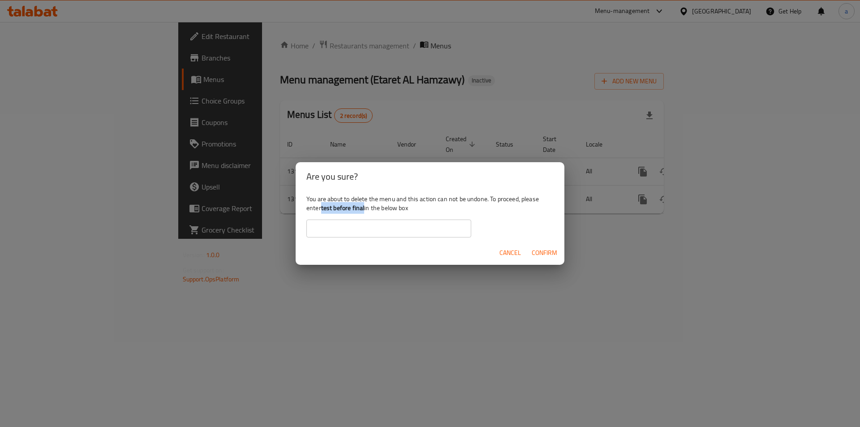
drag, startPoint x: 322, startPoint y: 206, endPoint x: 365, endPoint y: 209, distance: 43.2
click at [365, 209] on div "You are about to delete the menu and this action can not be undone. To proceed,…" at bounding box center [430, 216] width 269 height 50
copy b "test before final"
click at [342, 229] on input "text" at bounding box center [388, 229] width 165 height 18
paste input "test before final"
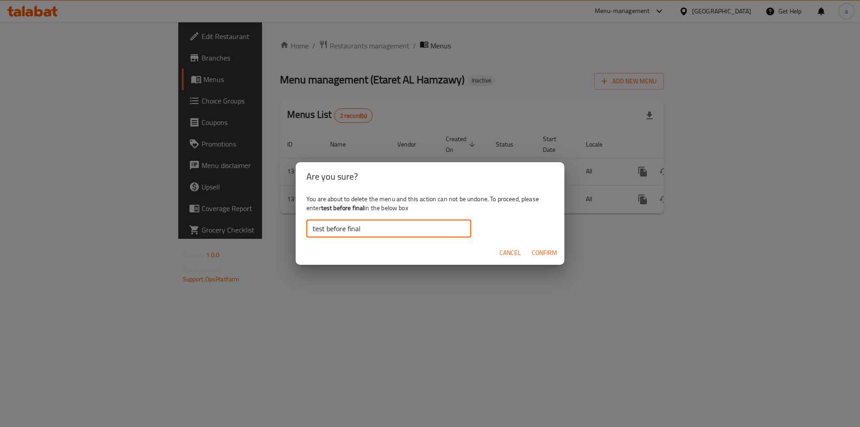
click at [312, 230] on input "test before final" at bounding box center [388, 229] width 165 height 18
click at [542, 252] on span "Confirm" at bounding box center [545, 252] width 26 height 11
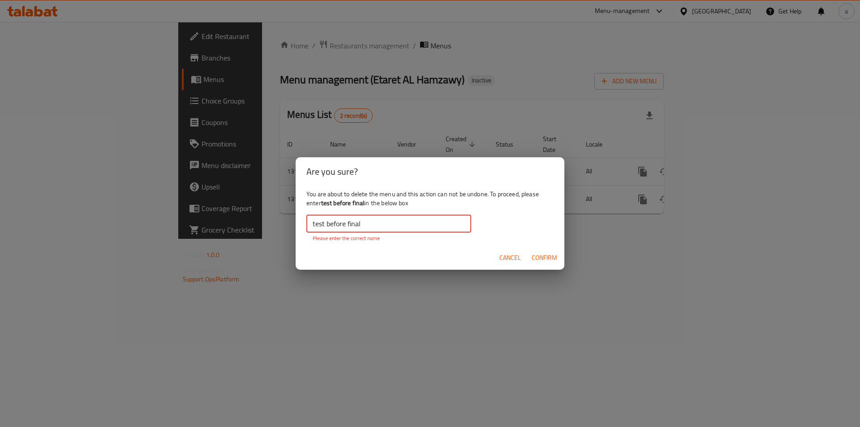
click at [393, 230] on input "test before final" at bounding box center [388, 224] width 165 height 18
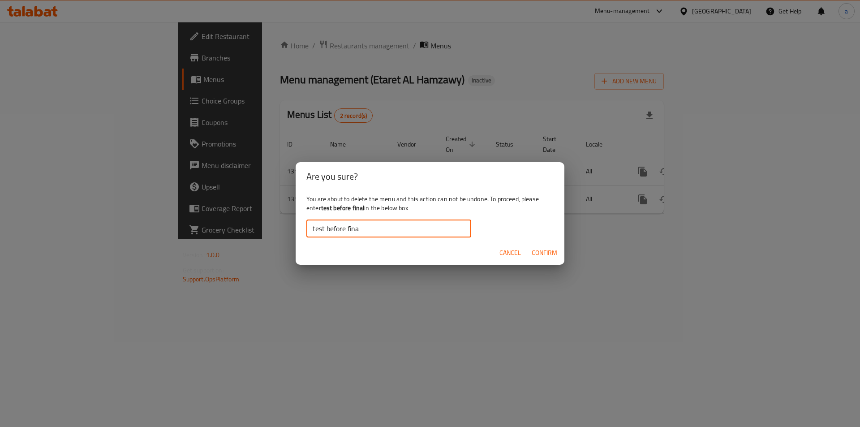
click at [553, 251] on span "Confirm" at bounding box center [545, 252] width 26 height 11
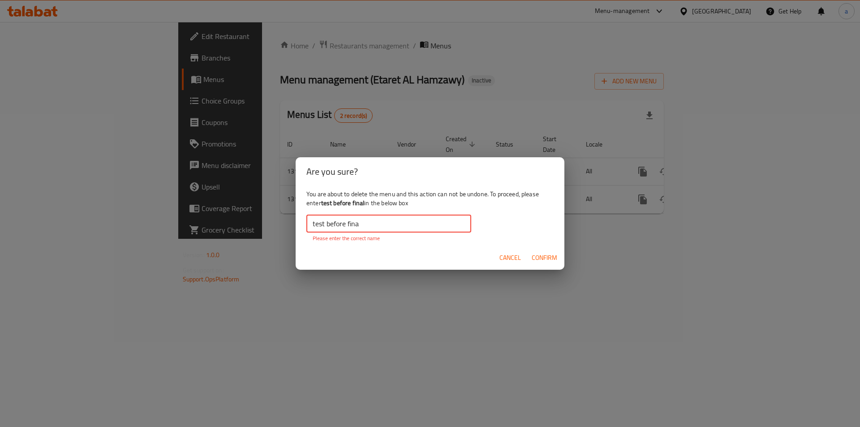
click at [382, 222] on input "test before fina" at bounding box center [388, 224] width 165 height 18
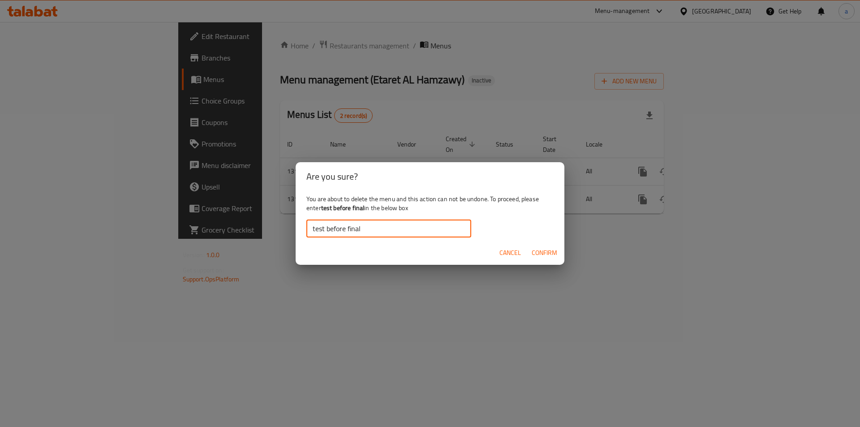
type input "test before final"
click at [537, 249] on span "Confirm" at bounding box center [545, 252] width 26 height 11
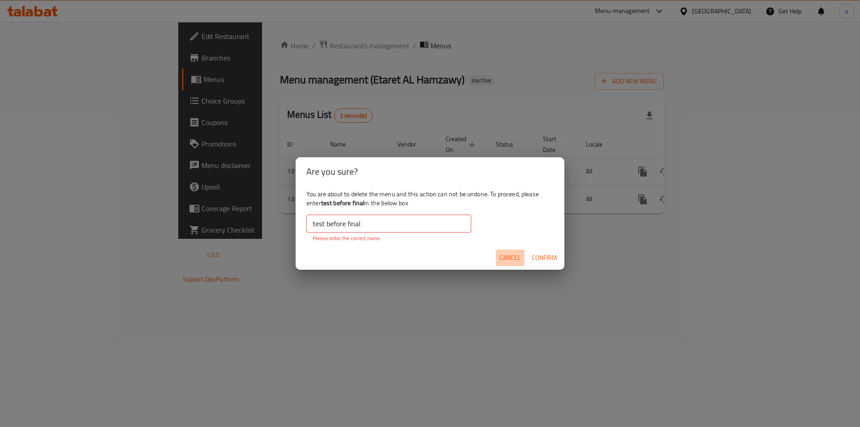
click at [511, 261] on span "Cancel" at bounding box center [511, 257] width 22 height 11
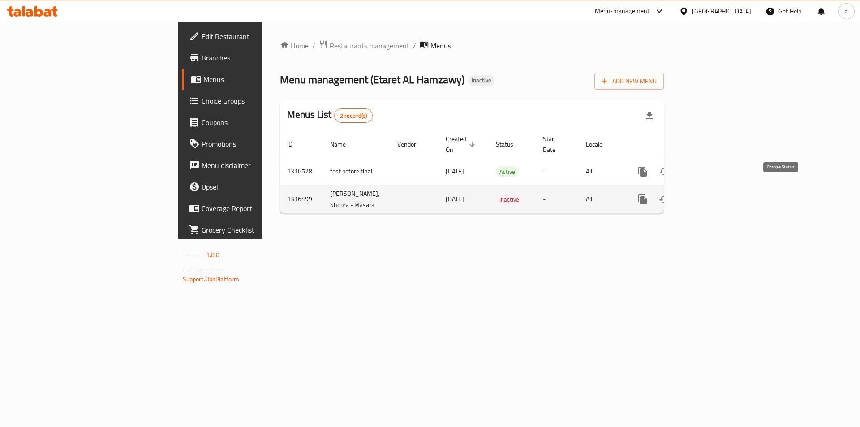
click at [670, 194] on icon "enhanced table" at bounding box center [664, 199] width 11 height 11
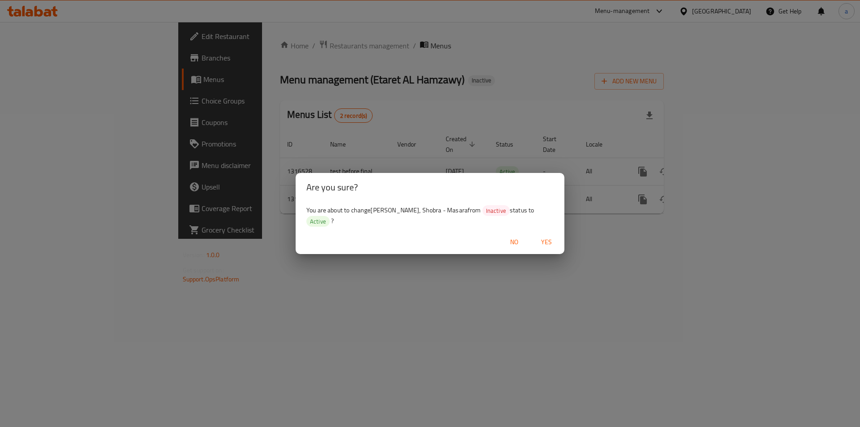
click at [543, 238] on span "Yes" at bounding box center [547, 242] width 22 height 11
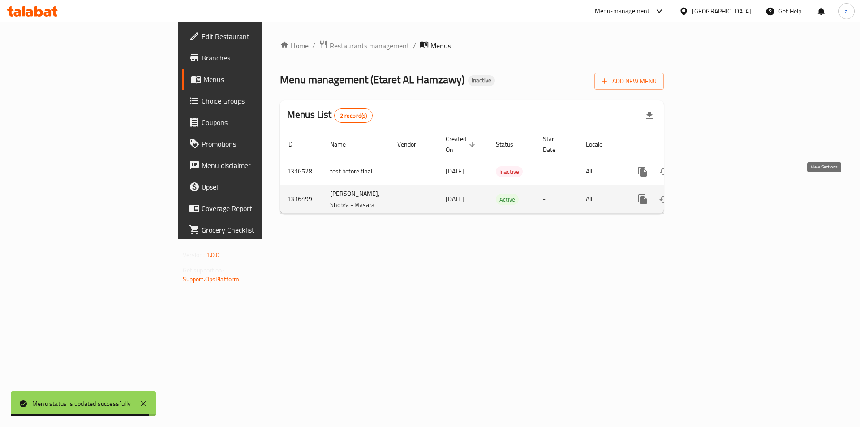
click at [713, 194] on icon "enhanced table" at bounding box center [707, 199] width 11 height 11
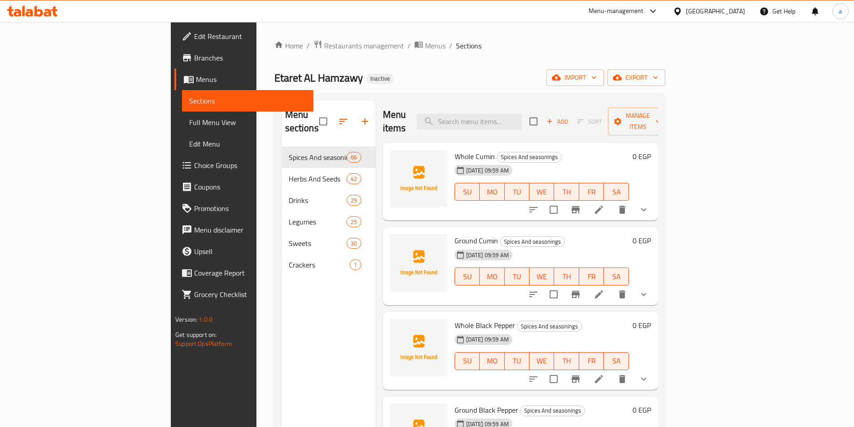
click at [189, 127] on span "Full Menu View" at bounding box center [247, 122] width 117 height 11
click at [182, 130] on link "Full Menu View" at bounding box center [247, 123] width 131 height 22
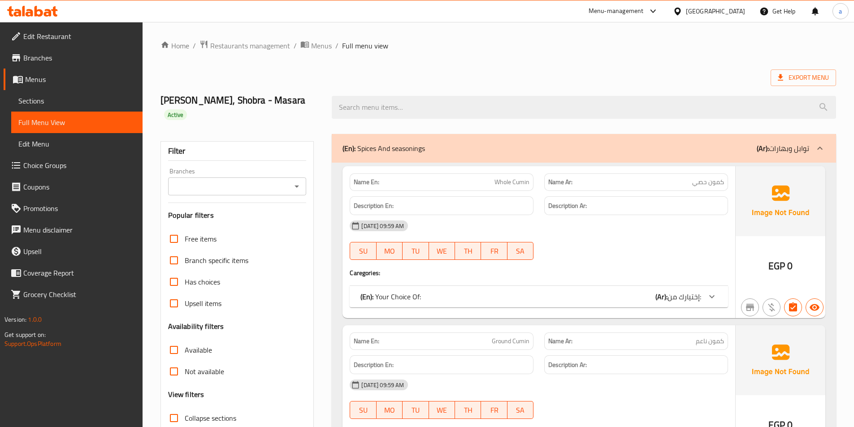
drag, startPoint x: 816, startPoint y: 141, endPoint x: 745, endPoint y: 217, distance: 103.7
click at [816, 141] on div at bounding box center [820, 149] width 22 height 22
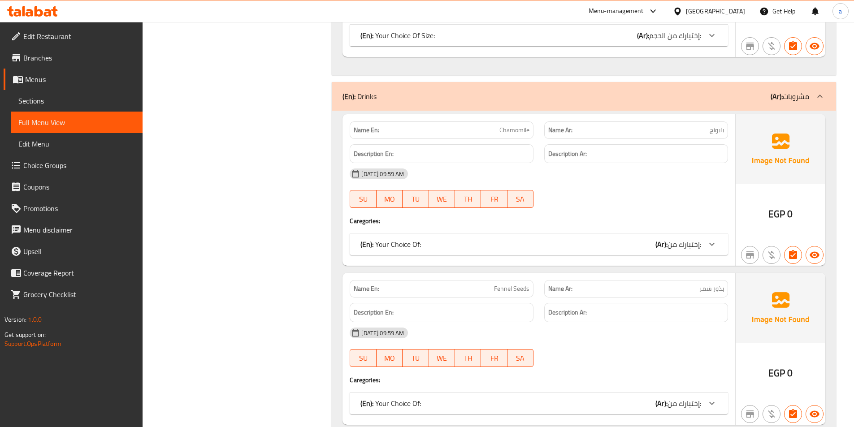
scroll to position [6766, 0]
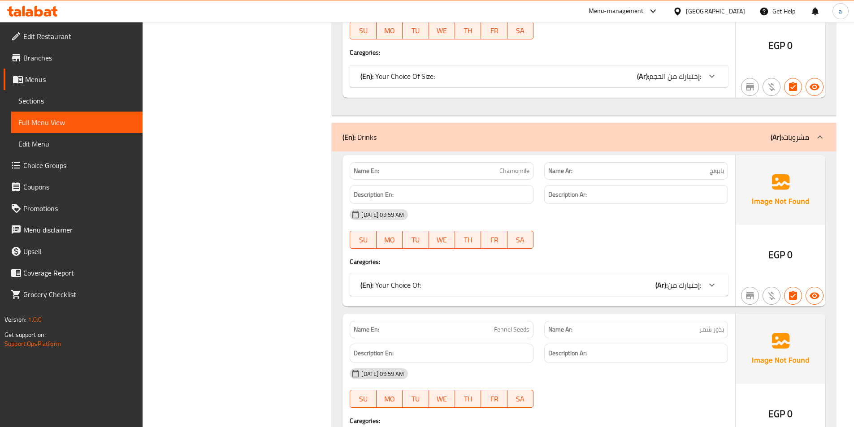
click at [805, 145] on div "(En): Drinks (Ar): مشروبات" at bounding box center [584, 137] width 504 height 29
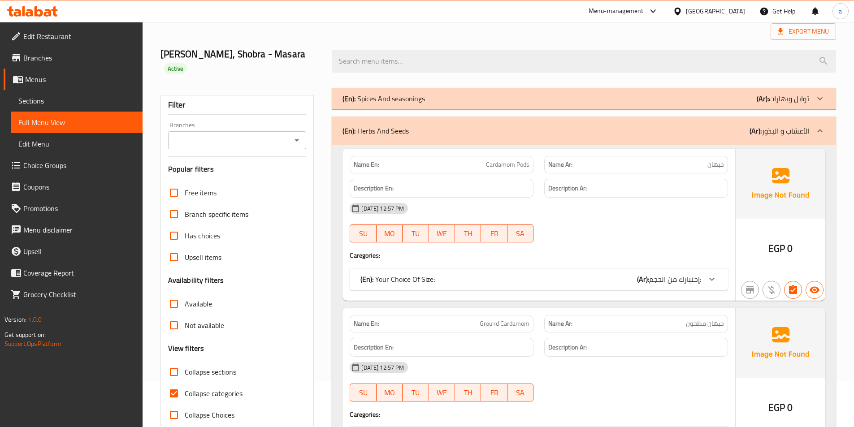
scroll to position [90, 0]
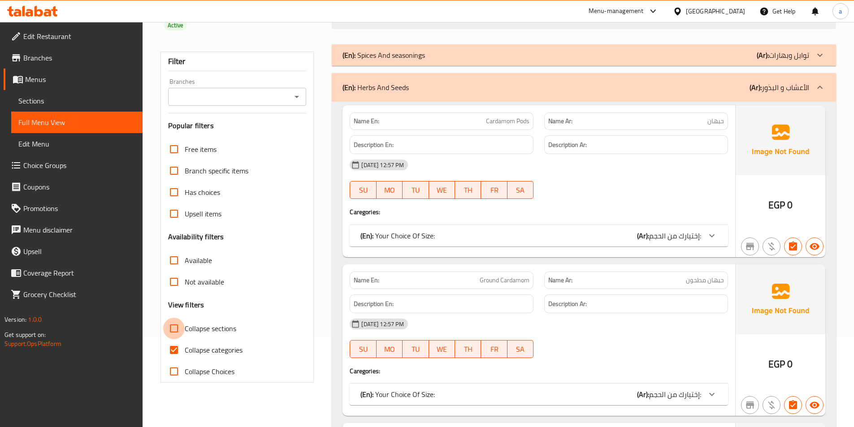
click at [178, 336] on input "Collapse sections" at bounding box center [174, 329] width 22 height 22
checkbox input "true"
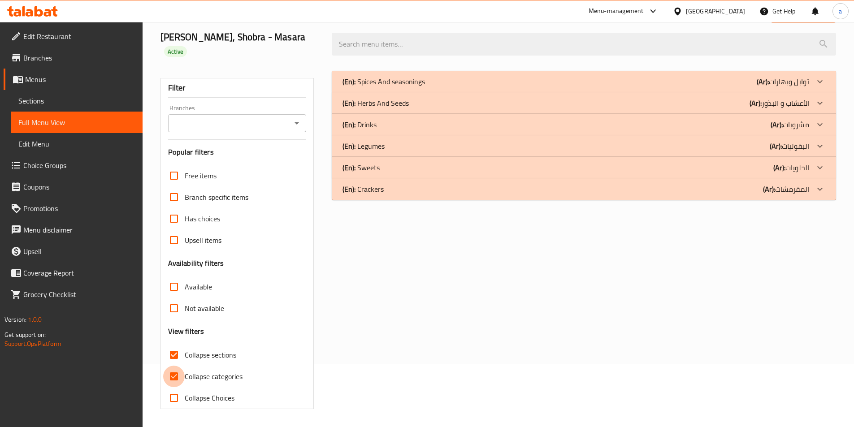
click at [173, 350] on div "Free items Branch specific items Has choices Upsell items Availability filters …" at bounding box center [237, 287] width 138 height 244
click at [802, 190] on p "(Ar): المقرمشات" at bounding box center [786, 189] width 46 height 11
click at [808, 168] on p "(Ar): الحلويات" at bounding box center [791, 167] width 36 height 11
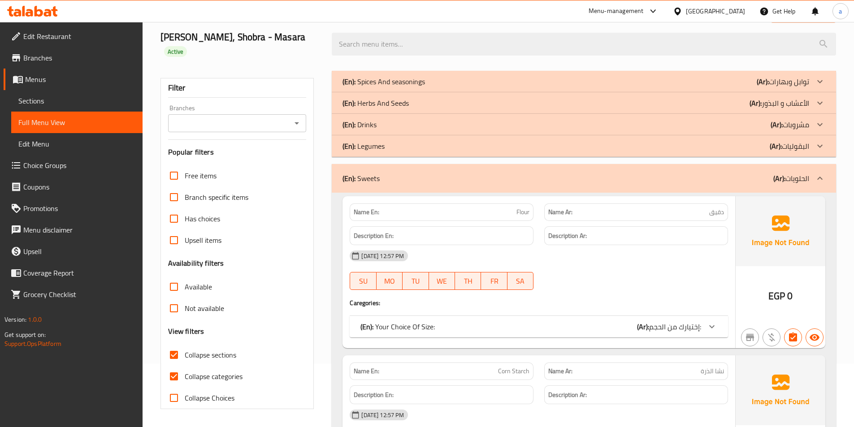
click at [806, 141] on p "(Ar): البقوليات" at bounding box center [788, 146] width 39 height 11
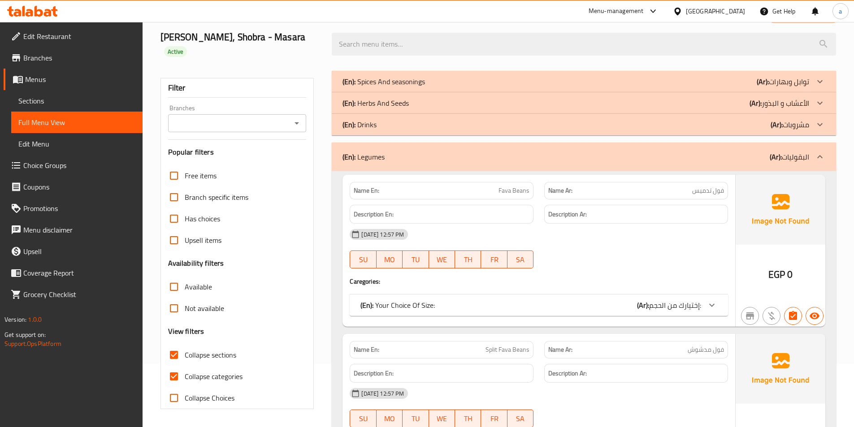
click at [790, 96] on div "(En): Herbs And Seeds (Ar): الأعشاب و البذور" at bounding box center [584, 103] width 504 height 22
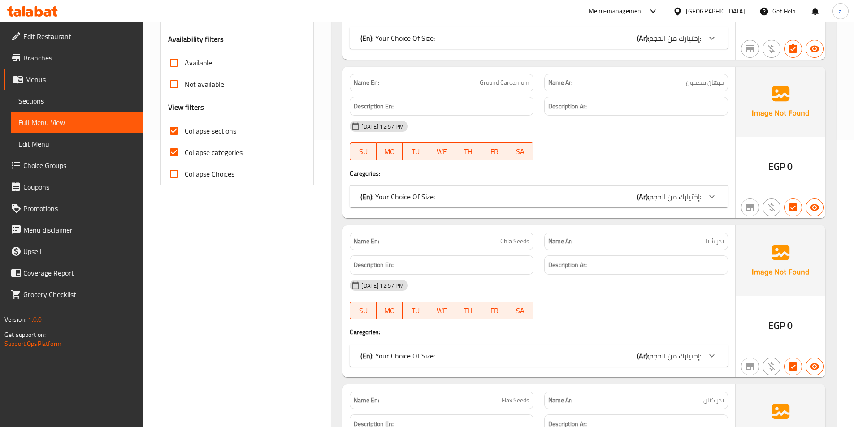
scroll to position [153, 0]
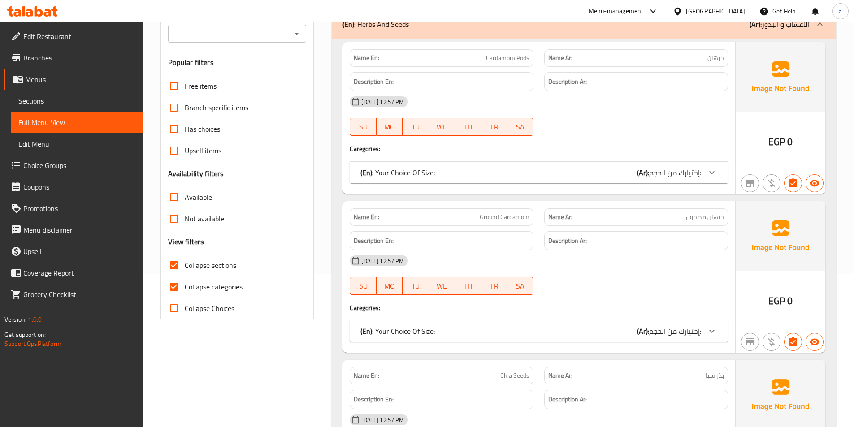
click at [173, 286] on input "Collapse categories" at bounding box center [174, 287] width 22 height 22
checkbox input "false"
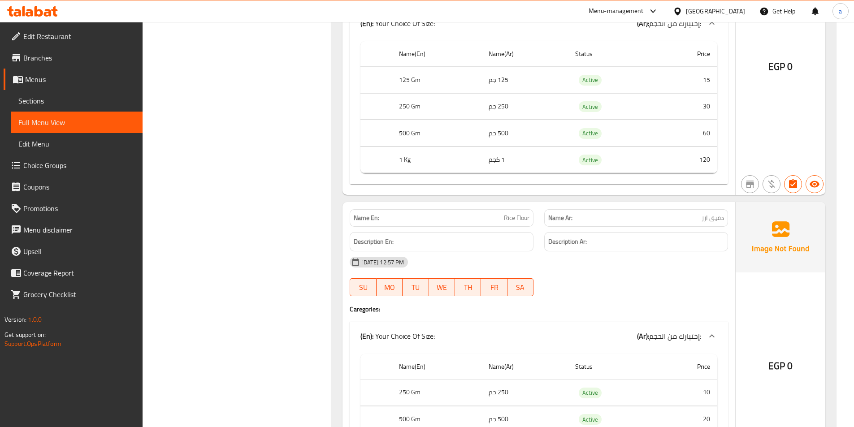
scroll to position [28533, 0]
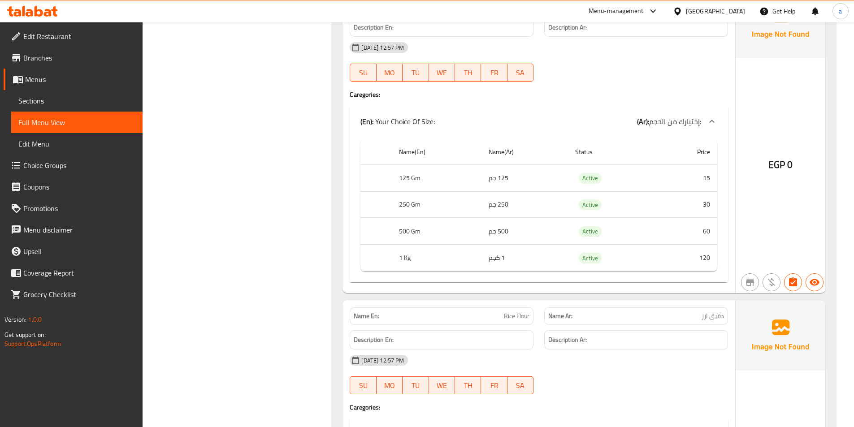
click at [20, 100] on span "Sections" at bounding box center [76, 100] width 117 height 11
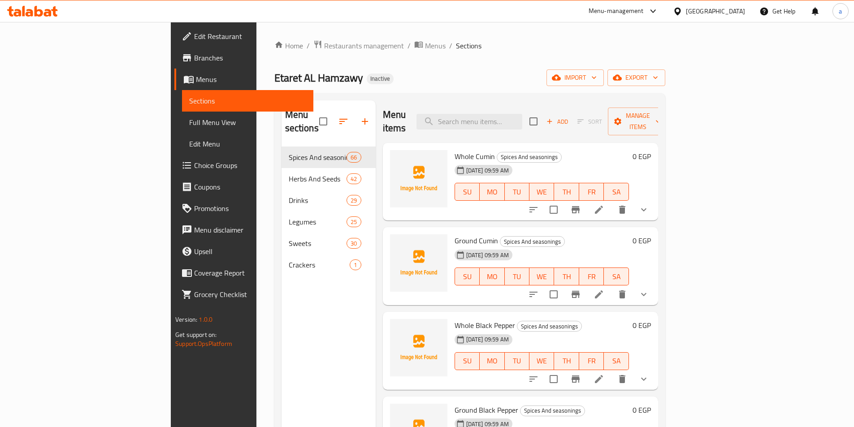
click at [518, 65] on div "Home / Restaurants management / Menus / Sections Etaret AL Hamzawy Inactive imp…" at bounding box center [469, 287] width 391 height 495
click at [425, 51] on span "Menus" at bounding box center [435, 45] width 21 height 11
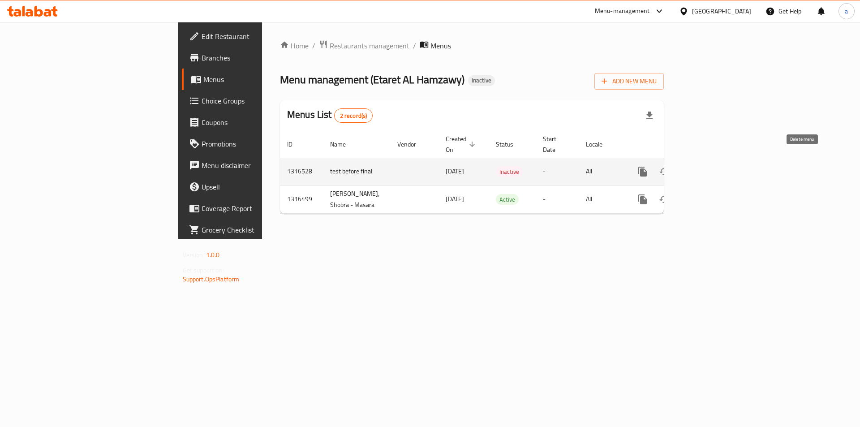
click at [689, 168] on icon "enhanced table" at bounding box center [686, 172] width 6 height 8
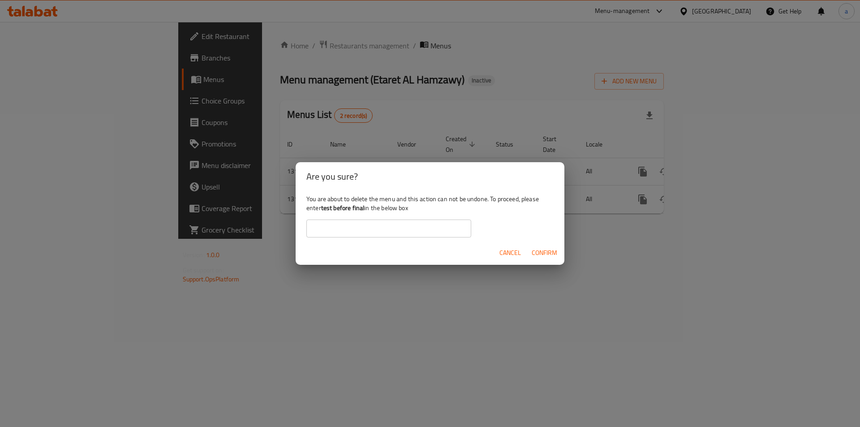
click at [357, 228] on input "text" at bounding box center [388, 229] width 165 height 18
click at [536, 247] on span "Confirm" at bounding box center [545, 252] width 26 height 11
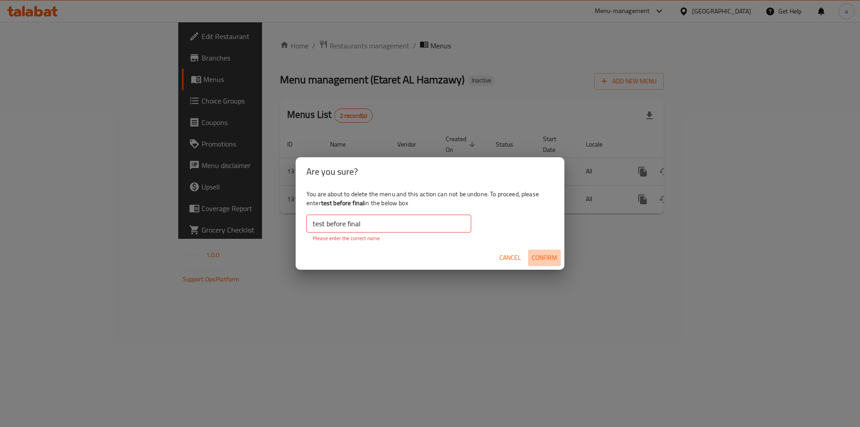
click at [533, 255] on span "Confirm" at bounding box center [545, 257] width 26 height 11
click at [537, 255] on span "Confirm" at bounding box center [545, 257] width 26 height 11
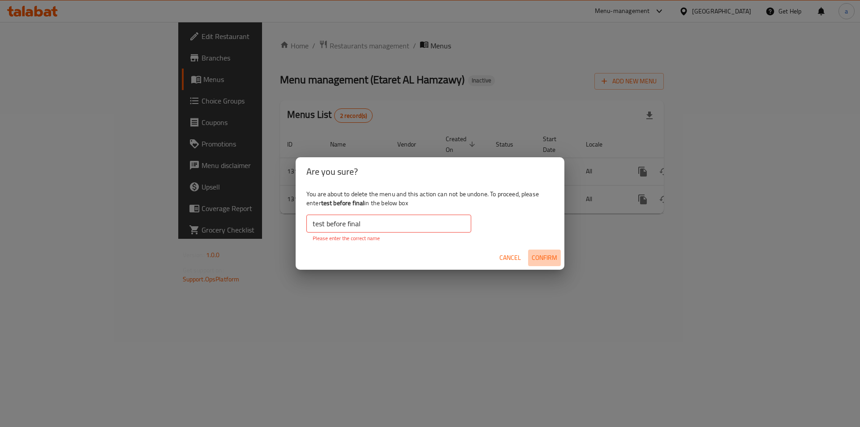
click at [537, 255] on span "Confirm" at bounding box center [545, 257] width 26 height 11
click at [396, 226] on input "test before final" at bounding box center [388, 224] width 165 height 18
click at [332, 202] on b "test before final" at bounding box center [342, 203] width 43 height 12
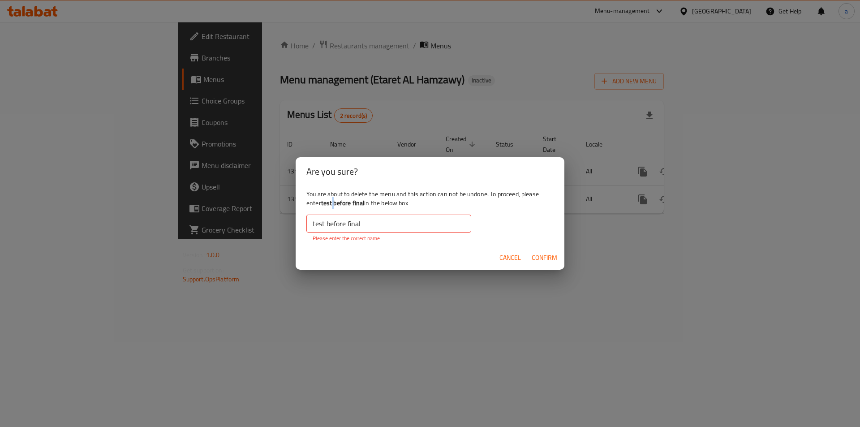
click at [332, 202] on b "test before final" at bounding box center [342, 203] width 43 height 12
drag, startPoint x: 320, startPoint y: 202, endPoint x: 369, endPoint y: 202, distance: 48.8
click at [369, 202] on div "You are about to delete the menu and this action can not be undone. To proceed,…" at bounding box center [430, 216] width 269 height 60
copy div "test before final i"
click at [365, 226] on input "test before final" at bounding box center [388, 224] width 165 height 18
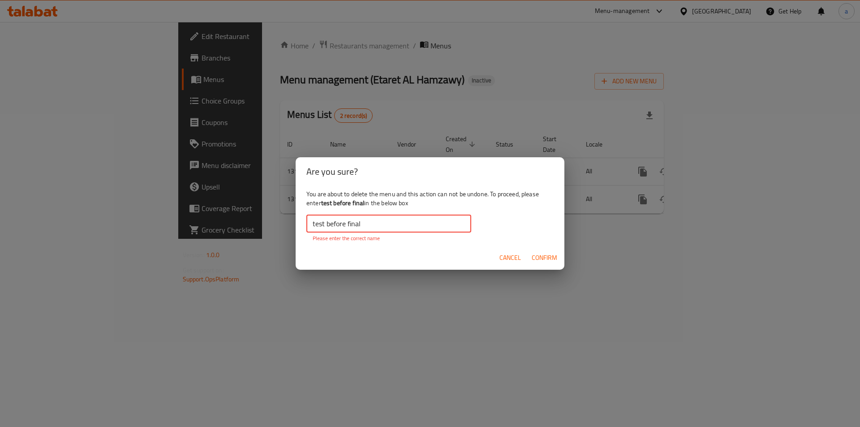
click at [365, 226] on input "test before final" at bounding box center [388, 224] width 165 height 18
paste input "test before final i"
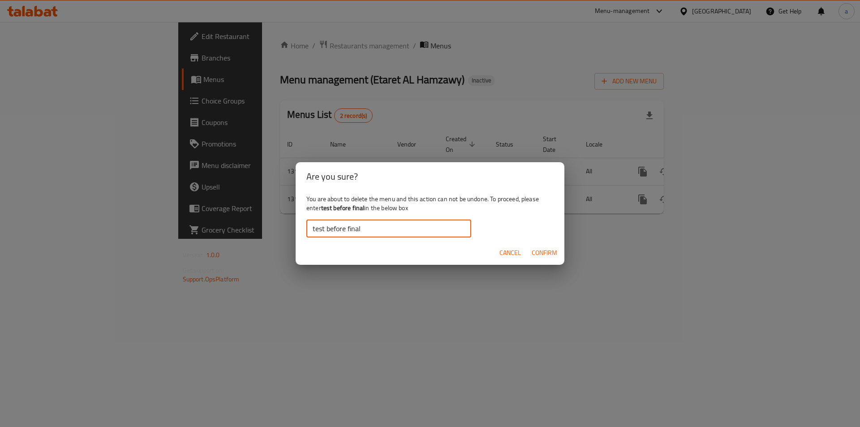
click at [529, 250] on button "Confirm" at bounding box center [544, 253] width 33 height 17
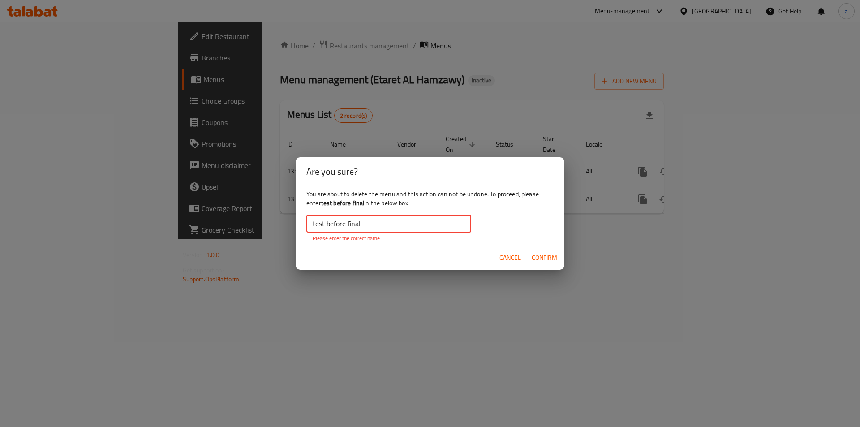
click at [314, 228] on input "test before final" at bounding box center [388, 224] width 165 height 18
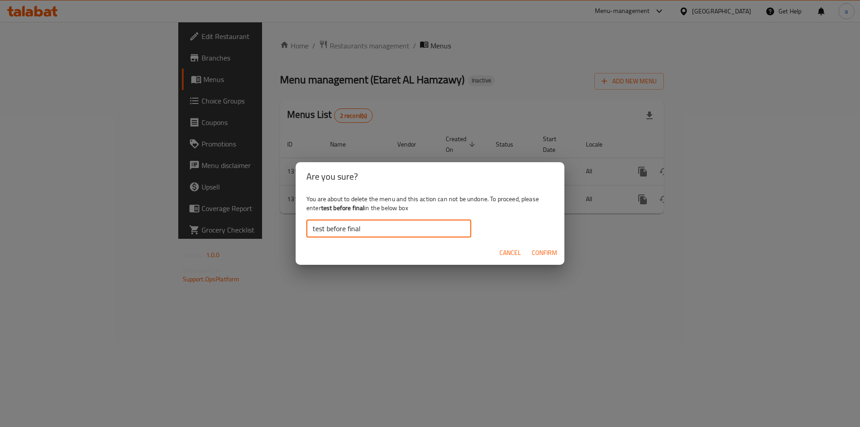
click at [537, 254] on span "Confirm" at bounding box center [545, 252] width 26 height 11
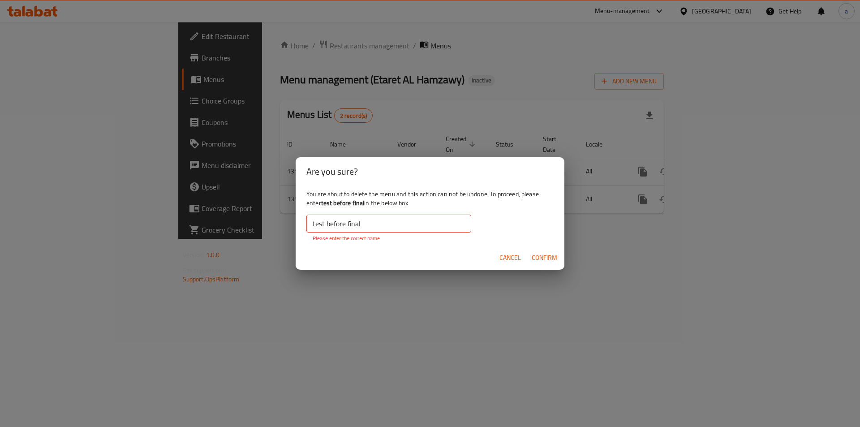
click at [364, 217] on input "test before final" at bounding box center [388, 224] width 165 height 18
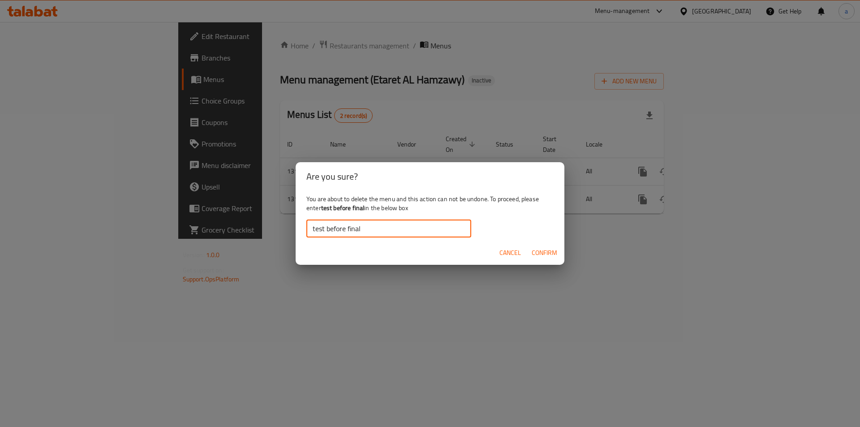
type input "test before final"
click at [547, 261] on div "Cancel Confirm" at bounding box center [430, 253] width 269 height 24
click at [547, 261] on button "Confirm" at bounding box center [544, 253] width 33 height 17
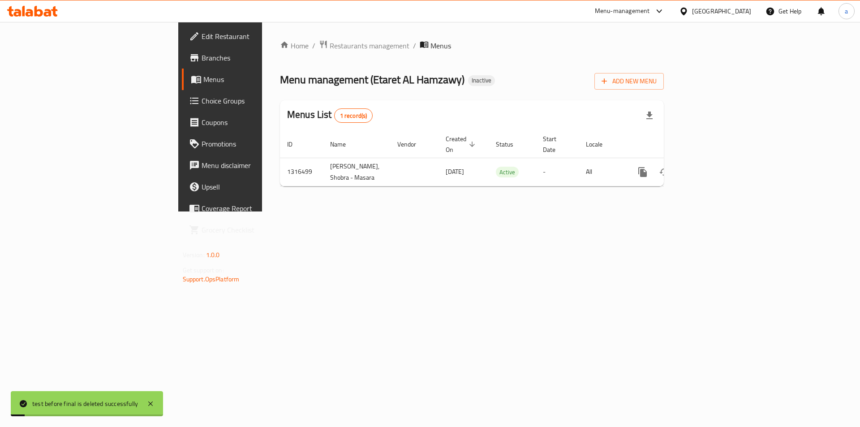
click at [505, 211] on div "Home / Restaurants management / Menus Menu management ( Etaret AL Hamzawy ) Ina…" at bounding box center [472, 117] width 420 height 190
click at [381, 87] on div "Menu management ( Etaret AL Hamzawy ) Inactive Add New Menu" at bounding box center [472, 79] width 384 height 20
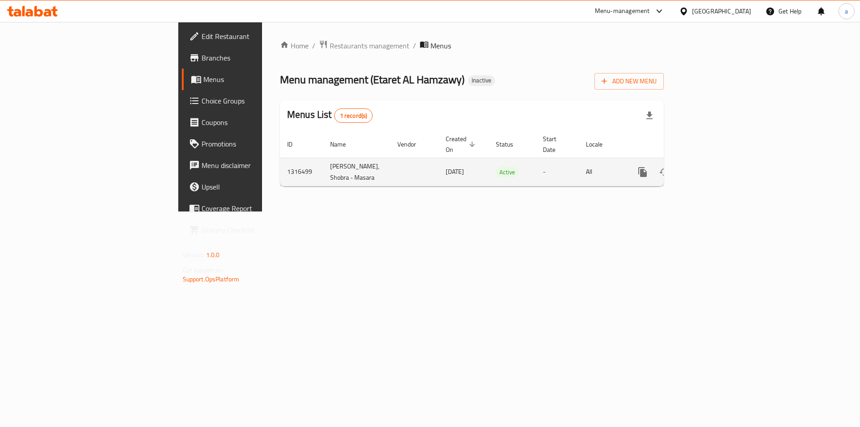
click at [713, 167] on icon "enhanced table" at bounding box center [707, 172] width 11 height 11
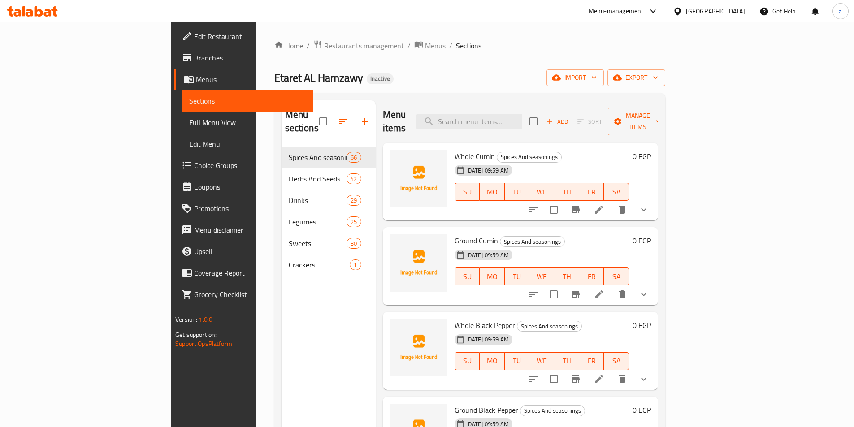
click at [189, 121] on span "Full Menu View" at bounding box center [247, 122] width 117 height 11
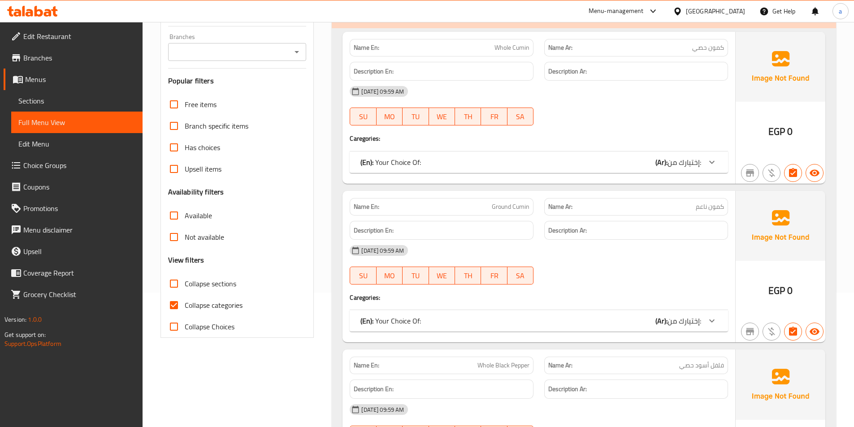
scroll to position [45, 0]
